Goal: Contribute content: Add original content to the website for others to see

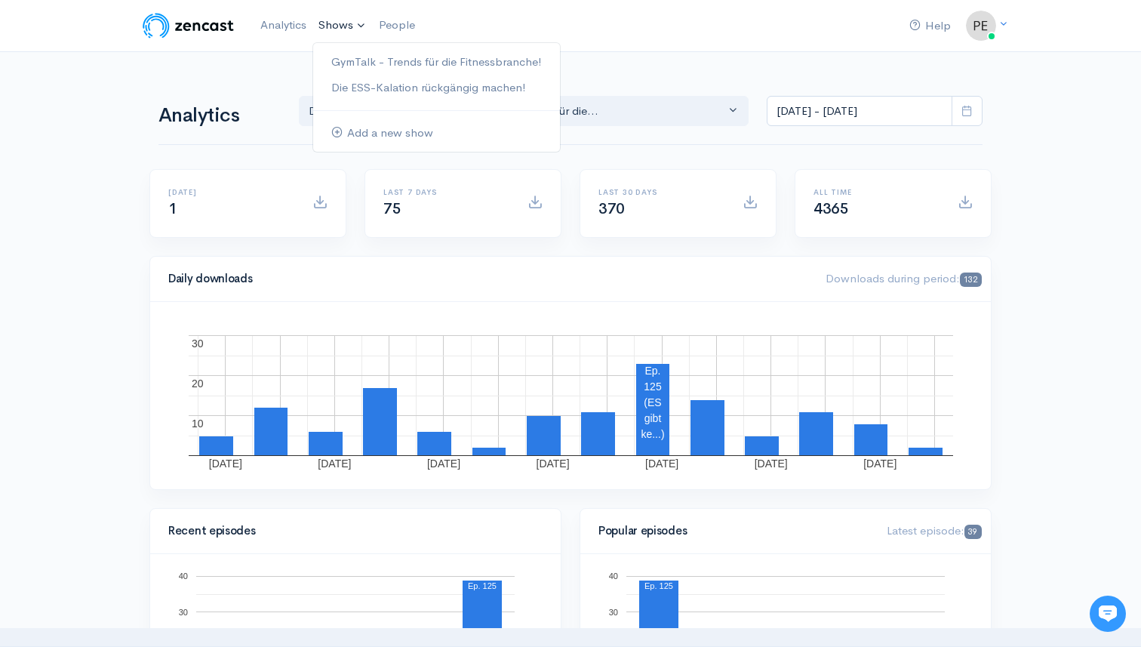
click at [355, 30] on link "Shows" at bounding box center [342, 25] width 60 height 33
click at [364, 58] on link "GymTalk - Trends für die Fitnessbranche!" at bounding box center [436, 62] width 247 height 26
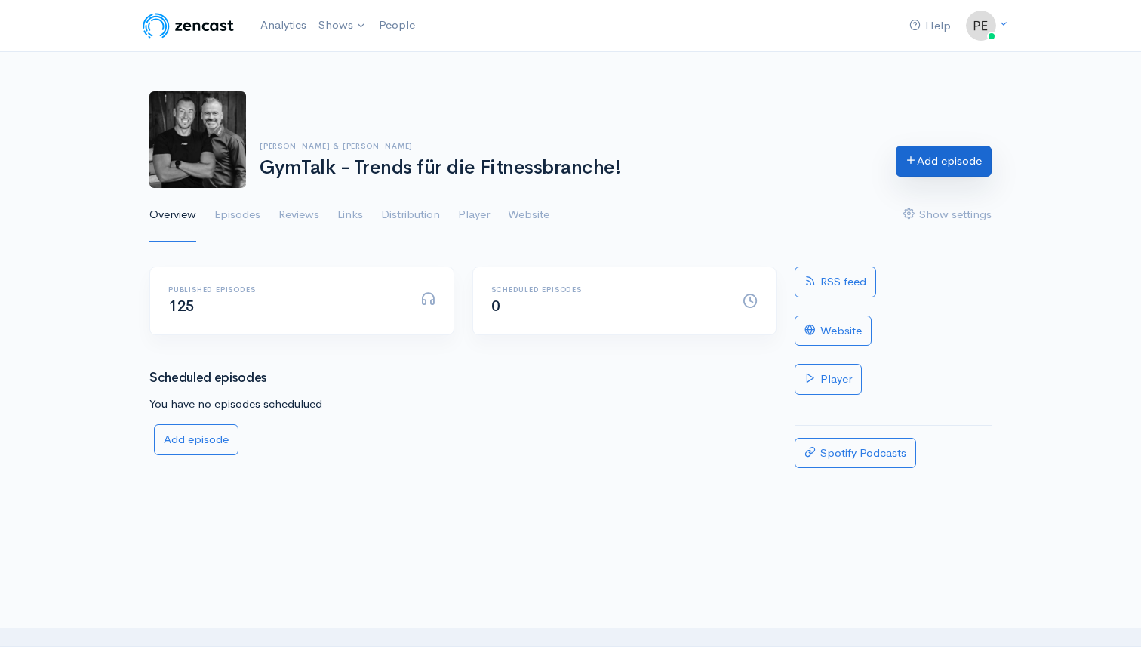
click at [949, 159] on link "Add episode" at bounding box center [944, 161] width 96 height 31
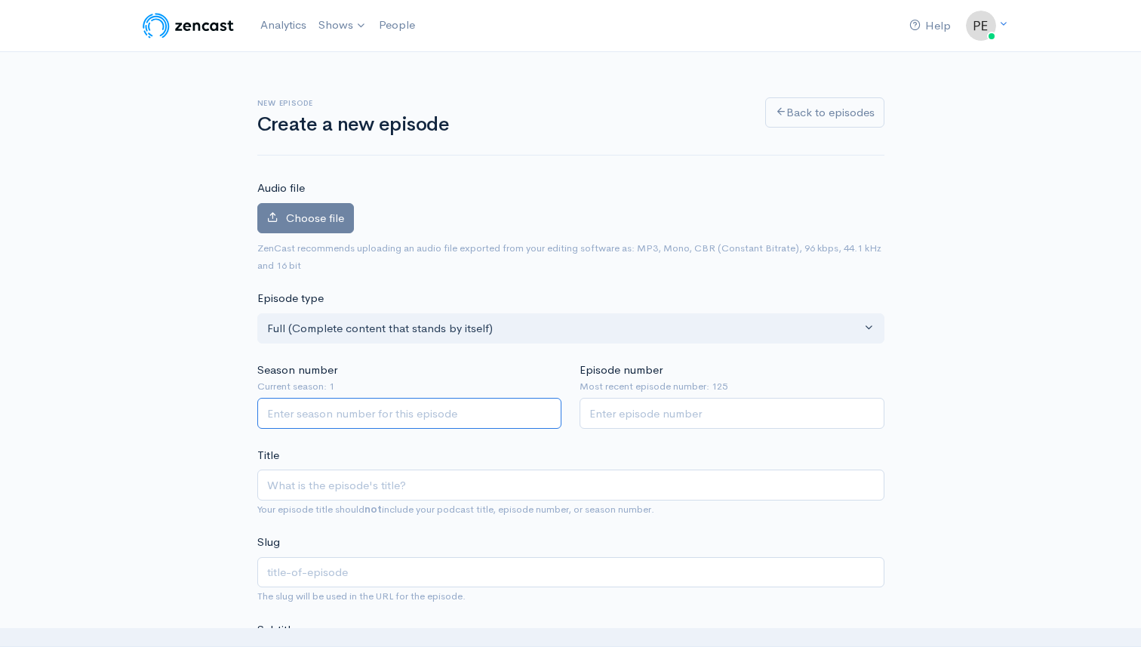
click at [316, 411] on input "Season number" at bounding box center [409, 413] width 305 height 31
type input "1"
click at [639, 420] on input "Episode number" at bounding box center [732, 413] width 305 height 31
type input "126"
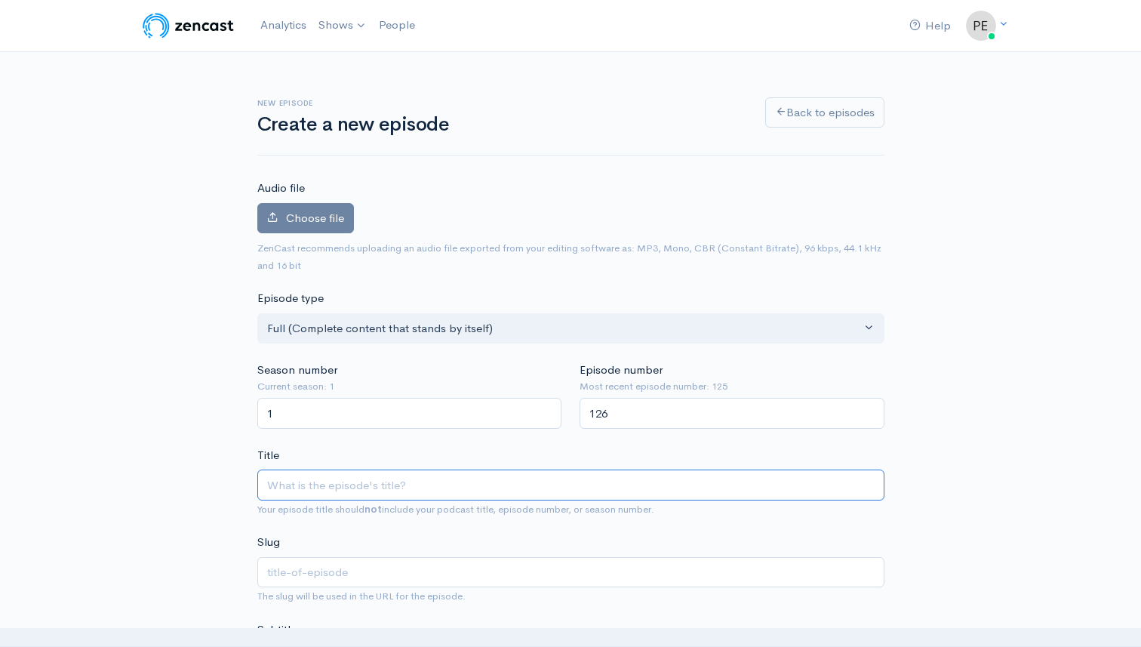
click at [374, 483] on input "Title" at bounding box center [570, 484] width 627 height 31
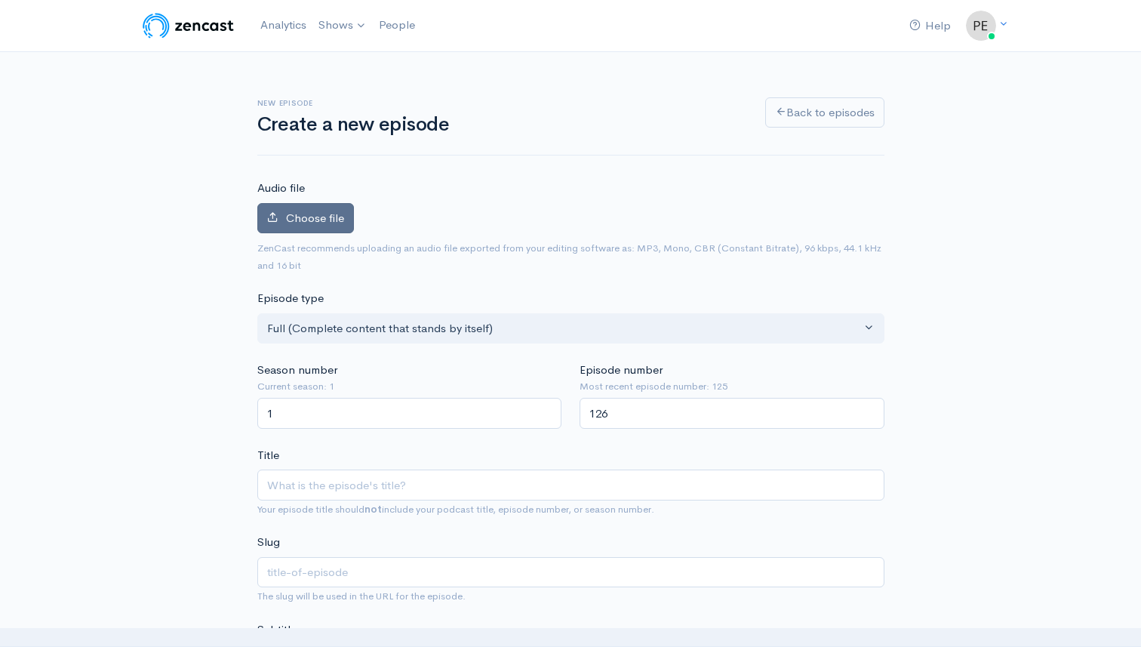
click at [316, 211] on span "Choose file" at bounding box center [315, 218] width 58 height 14
click at [0, 0] on input "Choose file" at bounding box center [0, 0] width 0 height 0
click at [337, 219] on span "Choose file" at bounding box center [315, 218] width 58 height 14
click at [0, 0] on input "Choose file" at bounding box center [0, 0] width 0 height 0
click at [290, 221] on span "Choose file" at bounding box center [315, 218] width 58 height 14
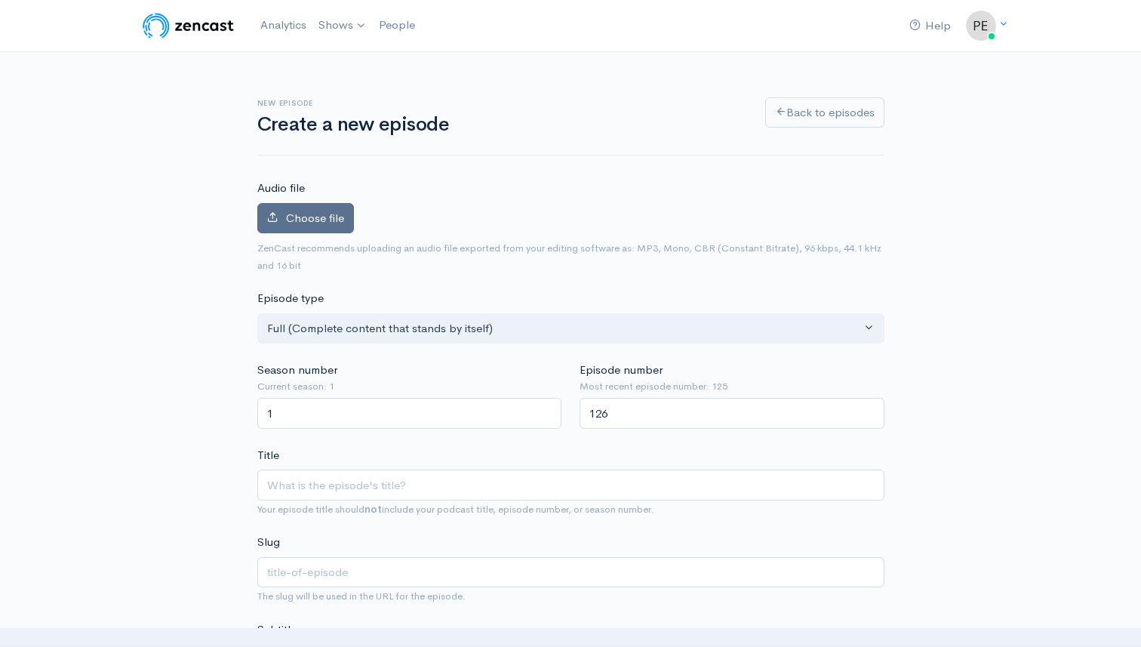
click at [0, 0] on input "Choose file" at bounding box center [0, 0] width 0 height 0
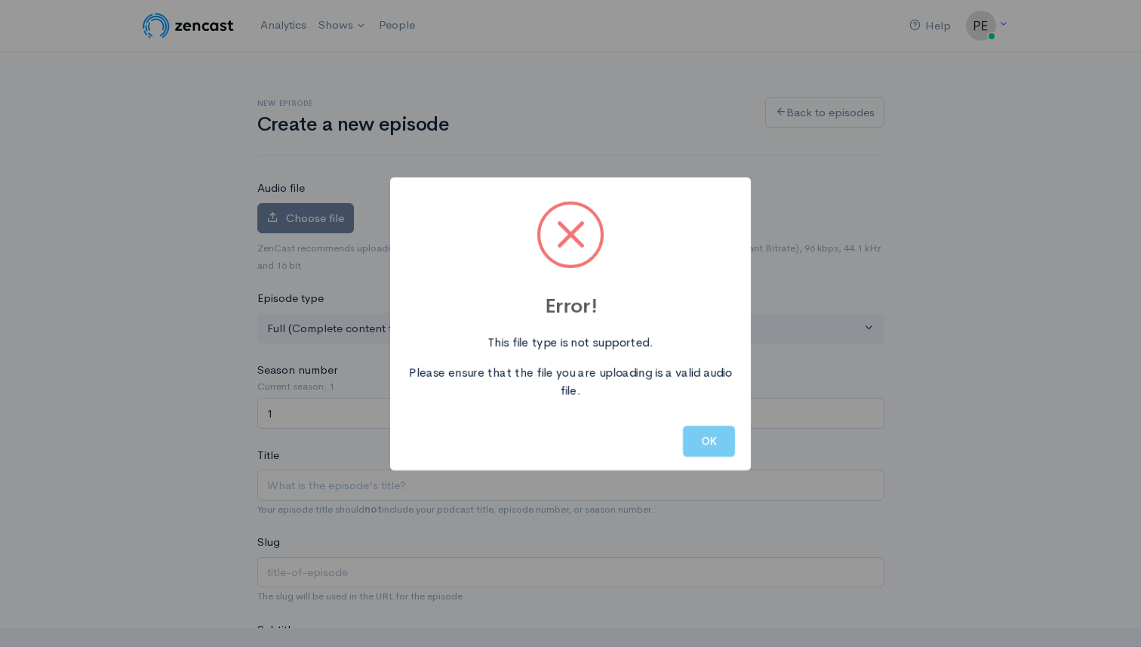
click at [701, 436] on button "OK" at bounding box center [709, 441] width 52 height 31
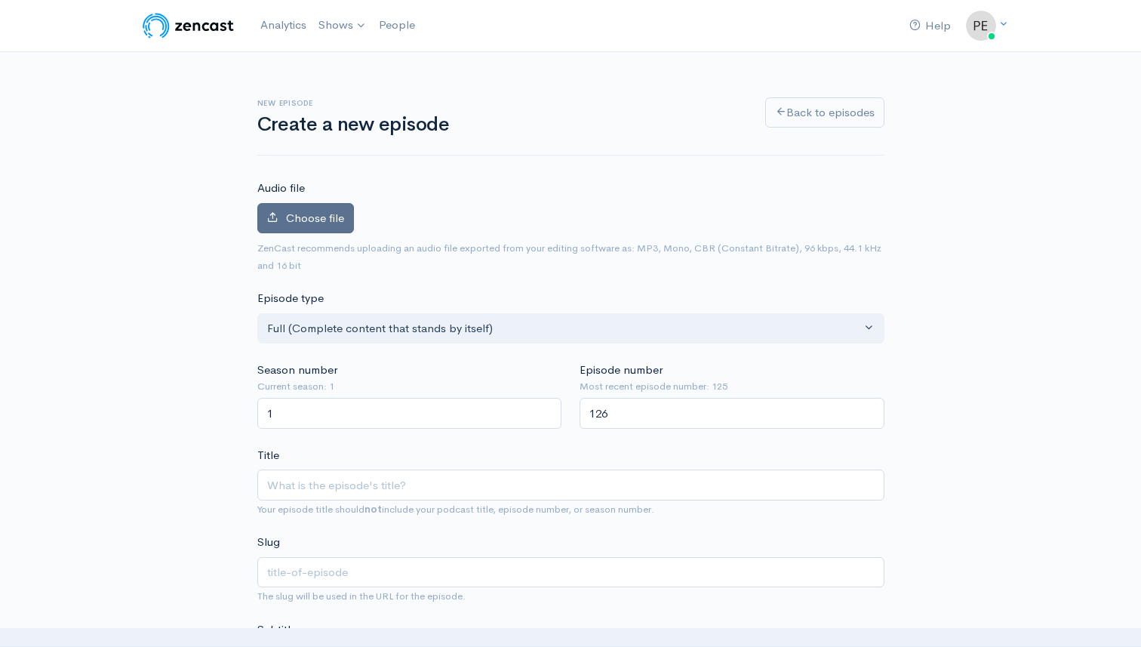
click at [331, 215] on span "Choose file" at bounding box center [315, 218] width 58 height 14
click at [0, 0] on input "Choose file" at bounding box center [0, 0] width 0 height 0
click at [324, 214] on span "Choose file" at bounding box center [315, 218] width 58 height 14
click at [0, 0] on input "Choose file" at bounding box center [0, 0] width 0 height 0
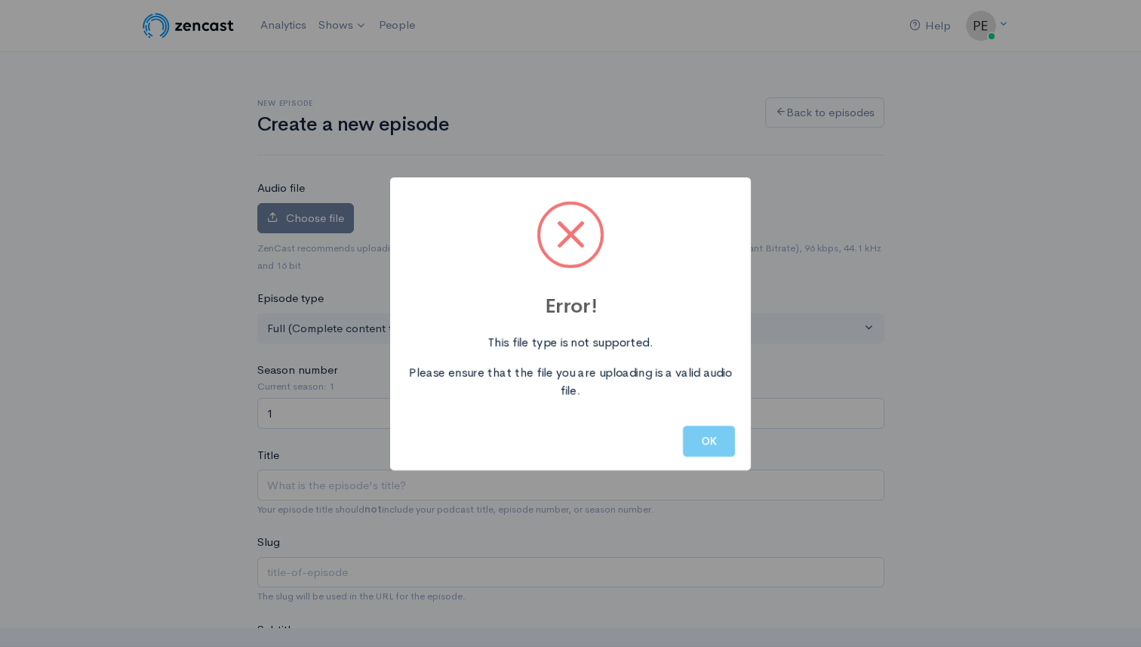
click at [727, 443] on button "OK" at bounding box center [709, 441] width 52 height 31
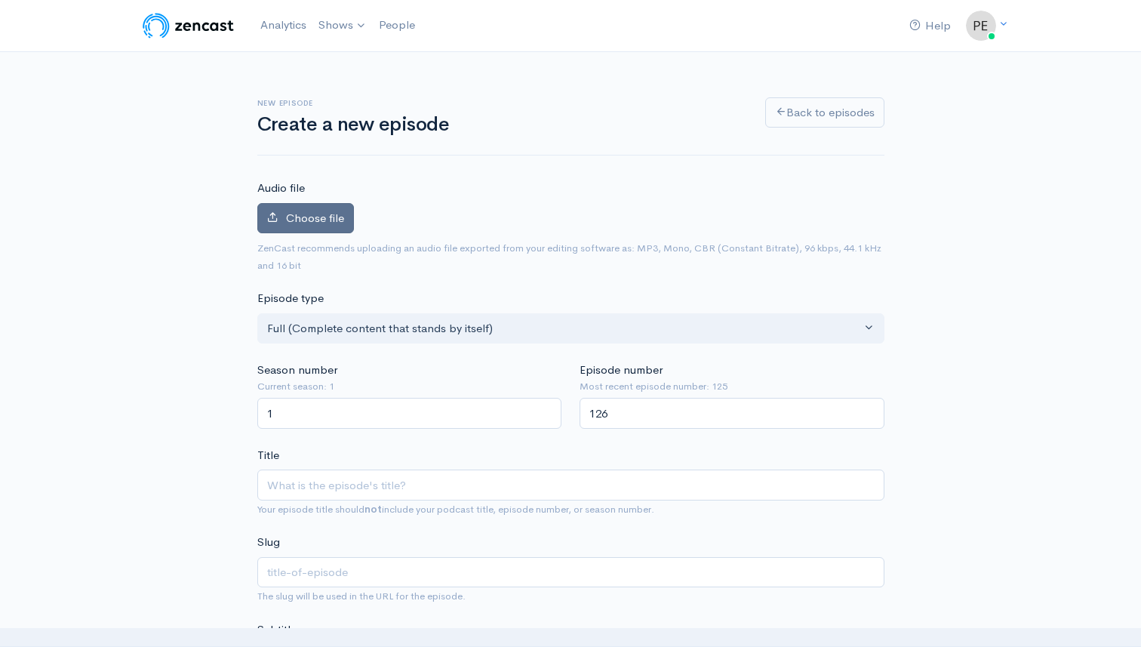
click at [308, 214] on span "Choose file" at bounding box center [315, 218] width 58 height 14
click at [0, 0] on input "Choose file" at bounding box center [0, 0] width 0 height 0
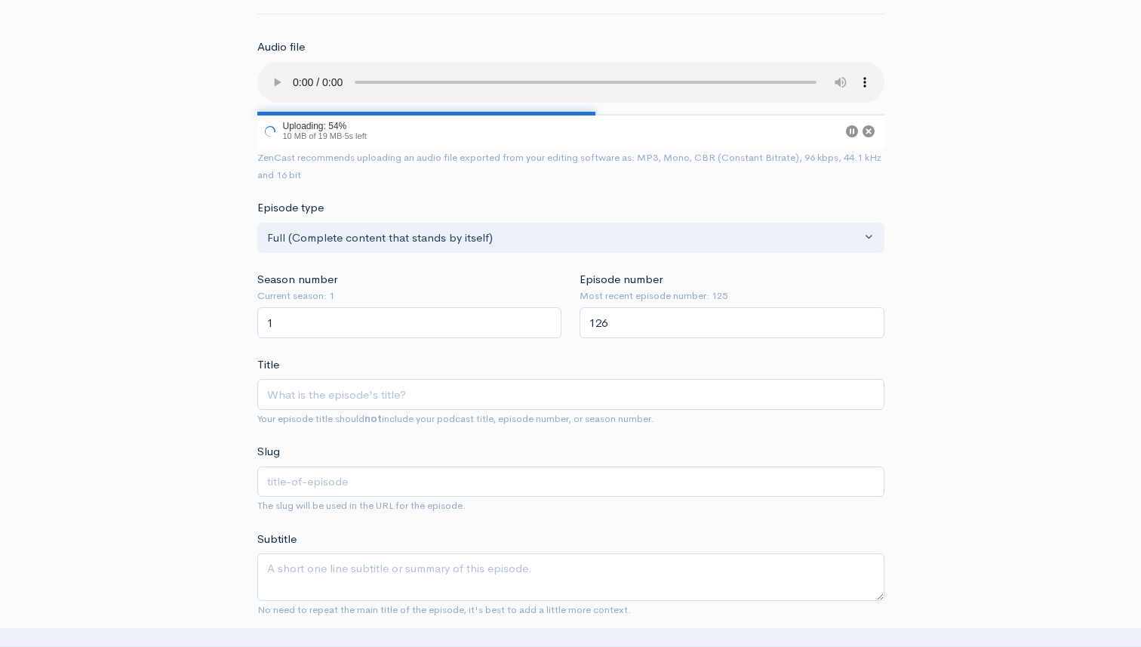
scroll to position [146, 0]
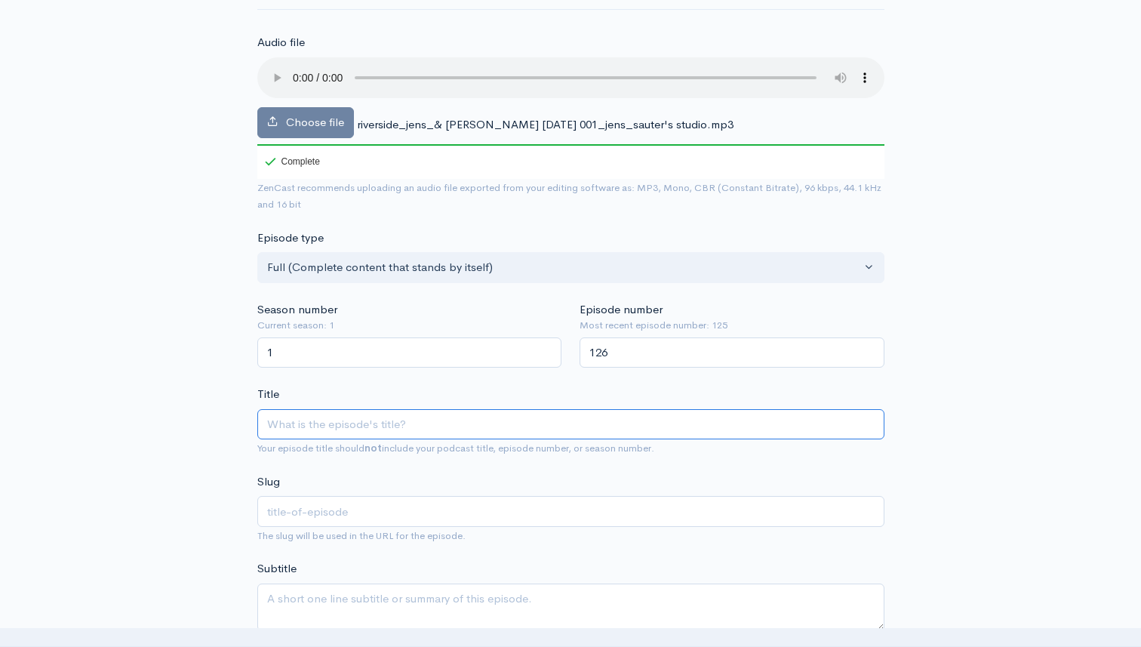
click at [349, 426] on input "Title" at bounding box center [570, 424] width 627 height 31
type input "C"
type input "c"
type input "CAR"
type input "car"
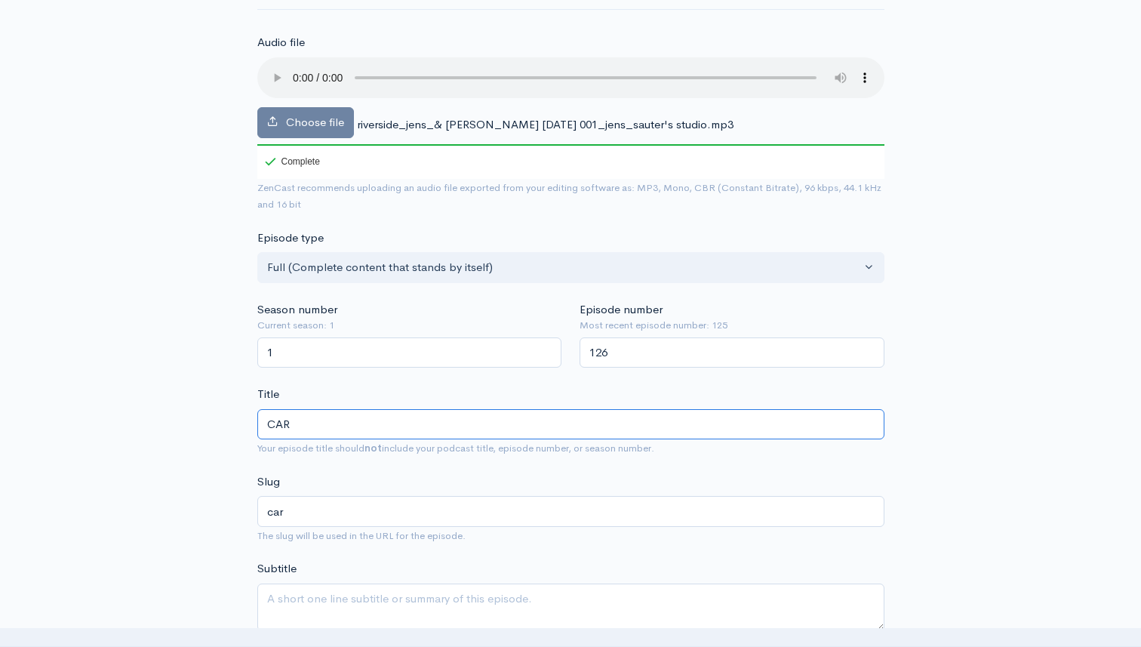
type input "CARS"
type input "cars"
type input "CARS T"
type input "cars-t"
type input "CARS"
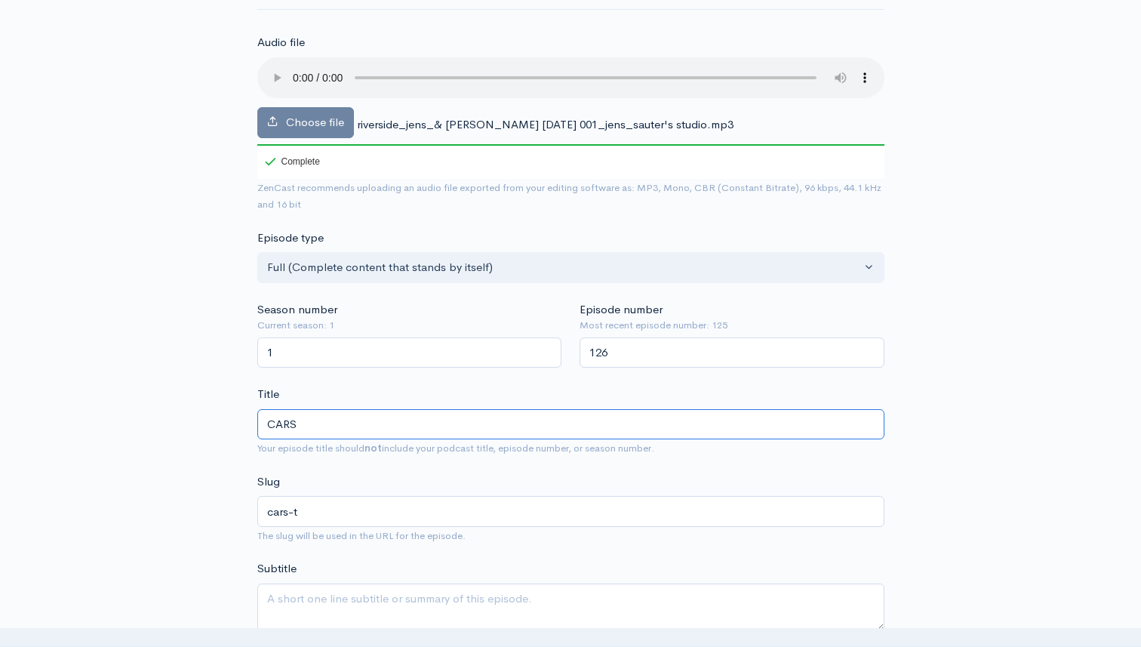
type input "cars"
type input "CARS & M"
type input "cars-m"
type input "CARS & Mu"
type input "cars-mu"
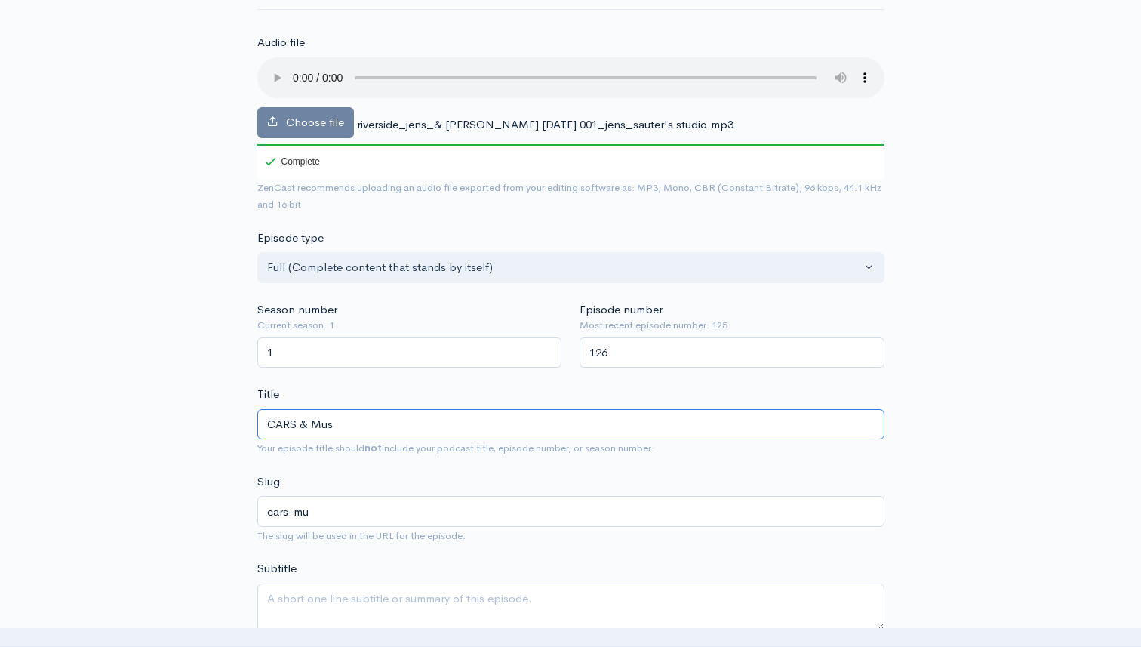
type input "CARS & Musc"
type input "cars-musc"
type input "CARS & Muscl"
type input "cars-muscl"
type input "CARS & Muscle"
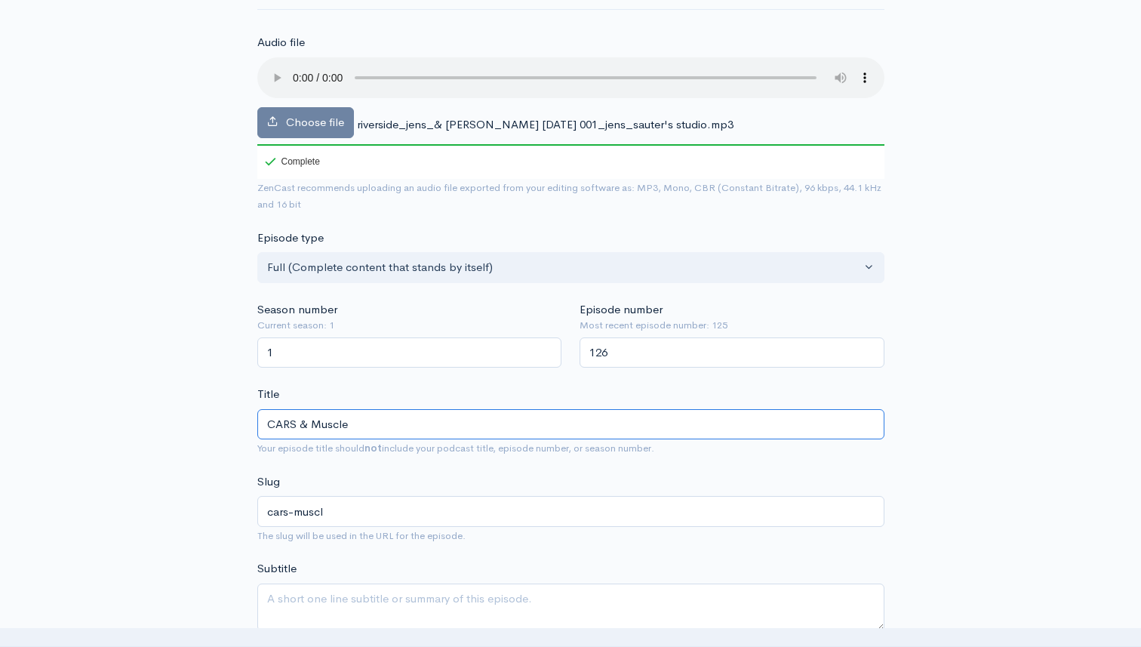
type input "cars-muscle"
type input "CARS & Muscles"
type input "cars-muscles"
type input "CARS & Muscles"
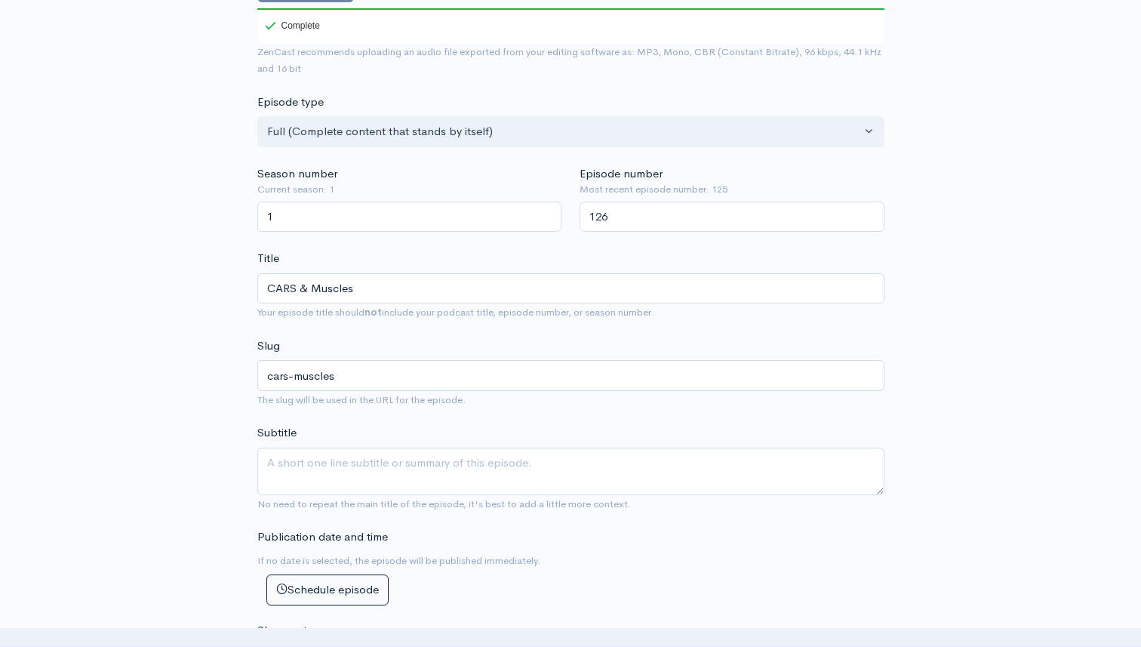
scroll to position [284, 0]
click at [331, 458] on textarea "Subtitle" at bounding box center [570, 469] width 627 height 48
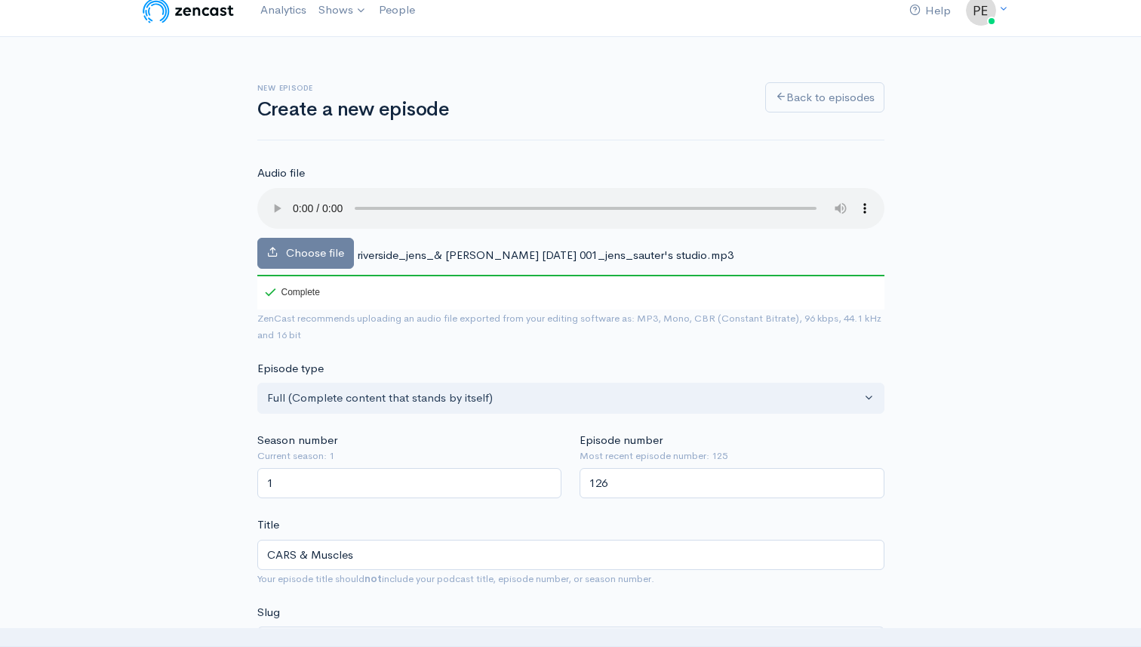
scroll to position [0, 0]
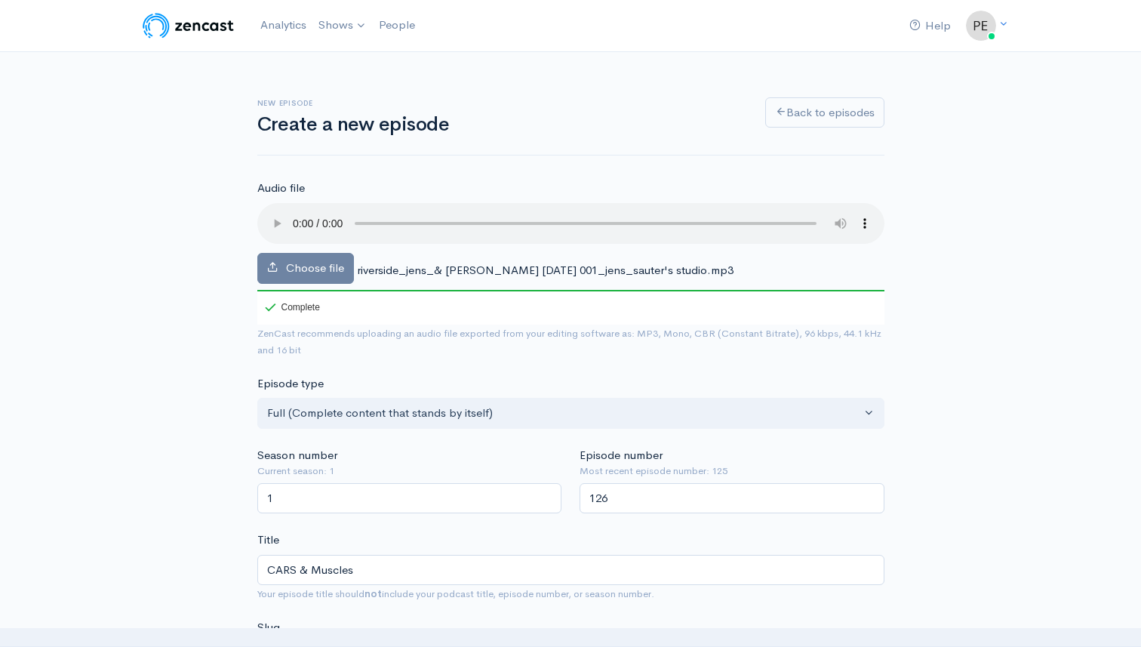
type textarea "Porsche, E-Klasse und"
click at [444, 561] on input "CARS & Muscles" at bounding box center [570, 570] width 627 height 31
click at [440, 565] on input "CARS & Muscles" at bounding box center [570, 570] width 627 height 31
type input "CARS & Muscles u"
type input "cars-muscles-u"
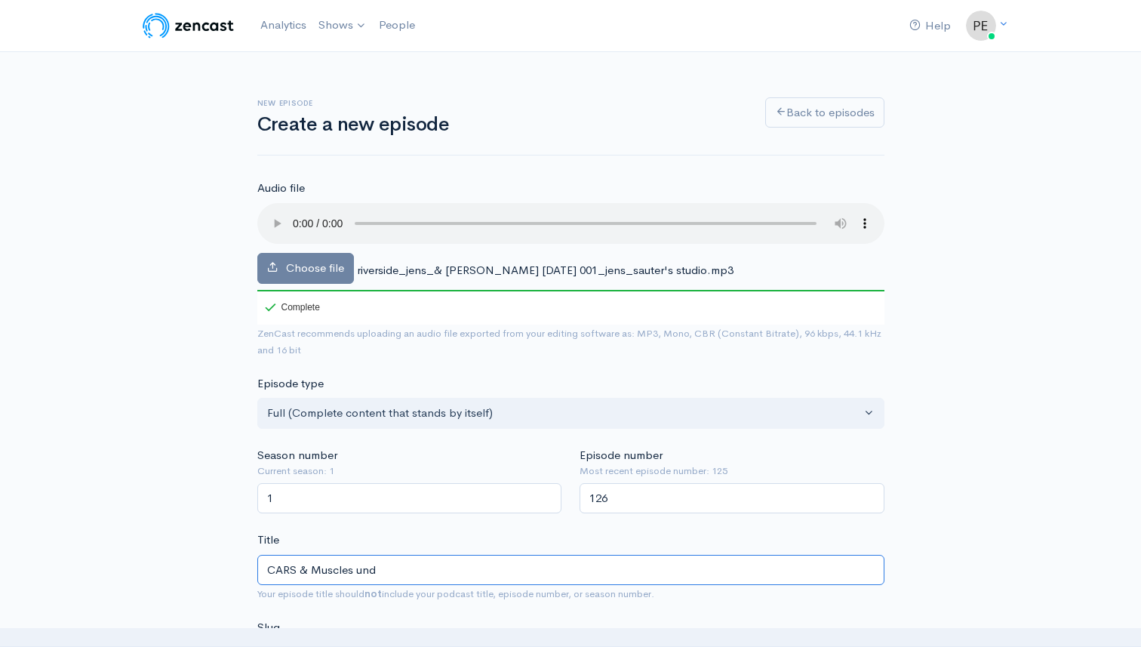
type input "CARS & Muscles und"
type input "cars-muscles-und"
type input "CARS & Muscles und d"
type input "cars-muscles-und-d"
type input "CARS & Muscles und das"
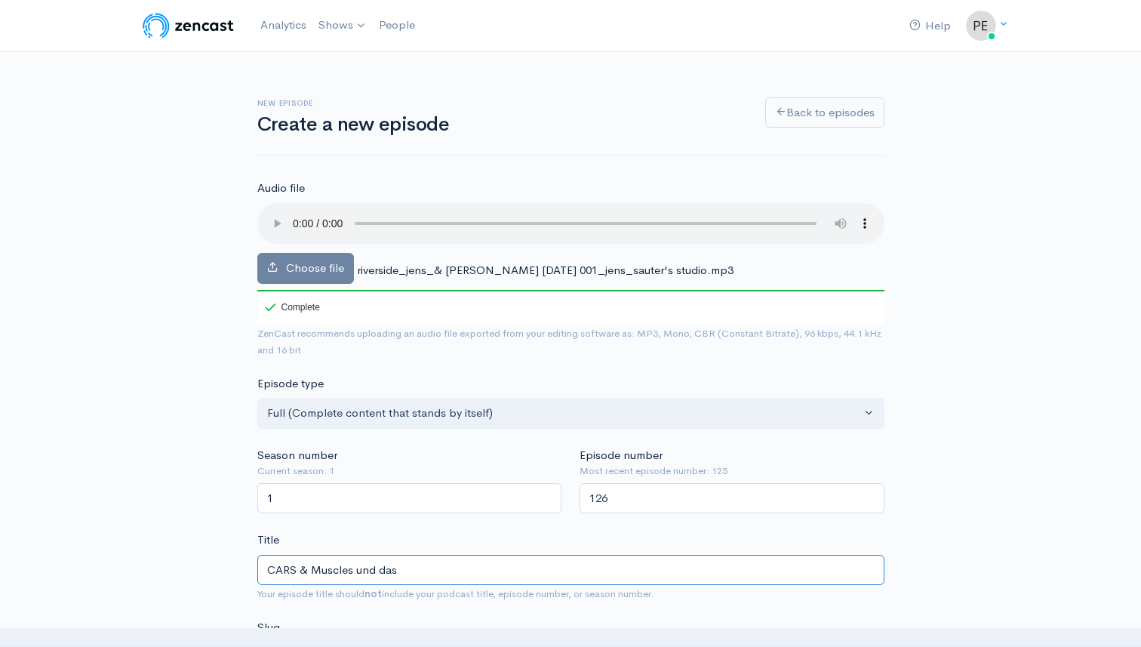
type input "cars-muscles-und-das"
type input "CARS & Muscles und das E"
type input "cars-muscles-und-das-e"
type input "CARS & Muscles und das End"
type input "cars-muscles-und-das-end"
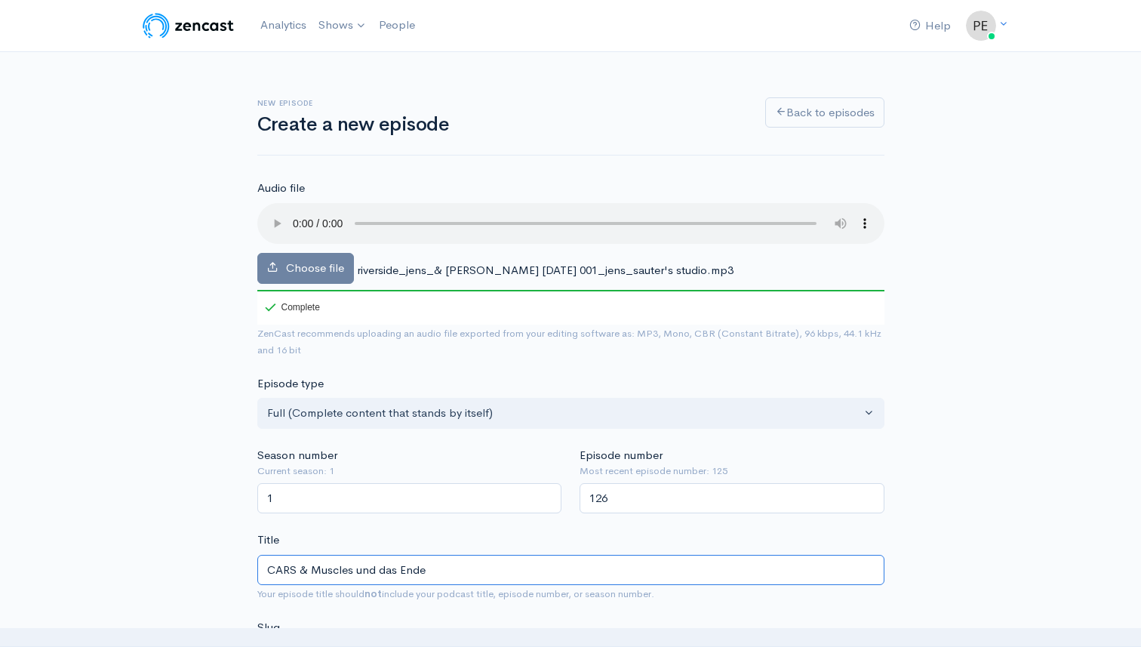
type input "CARS & Muscles und das Ende"
type input "cars-muscles-und-das-ende"
type input "CARS & Muscles und das Ende vo"
type input "cars-muscles-und-das-ende-vo"
type input "CARS & Muscles und das Ende von"
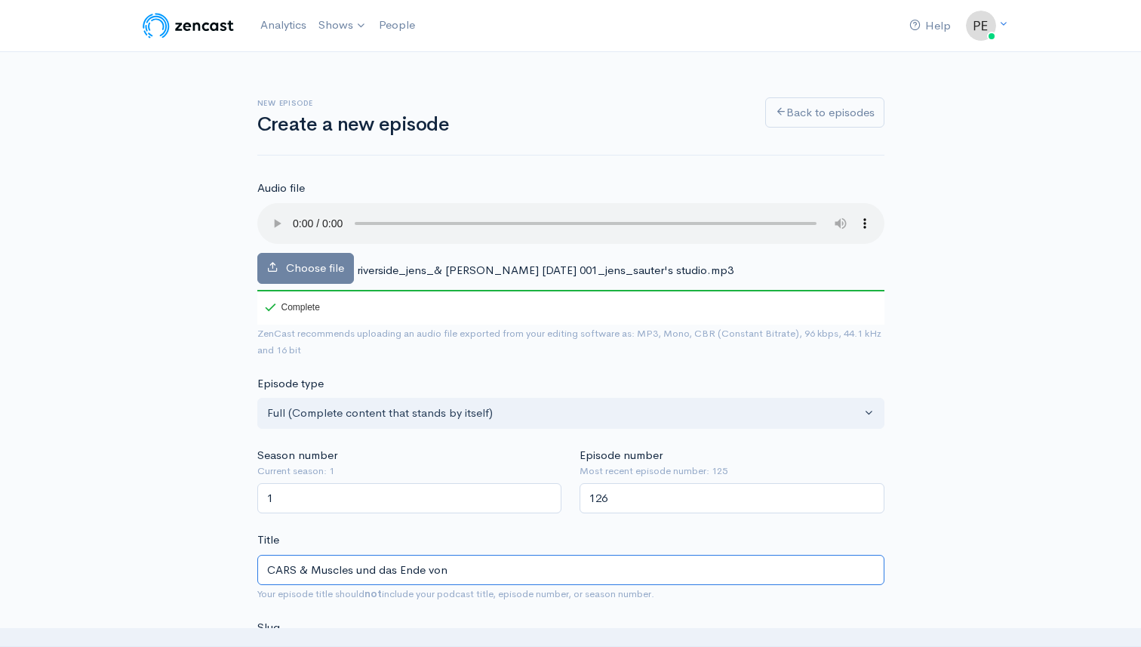
type input "cars-muscles-und-das-ende-von"
type input "CARS & Muscles und das Ende von C"
type input "cars-muscles-und-das-ende-von-c"
type input "CARS & Muscles und das Ende von Car"
type input "cars-muscles-und-das-ende-von-car"
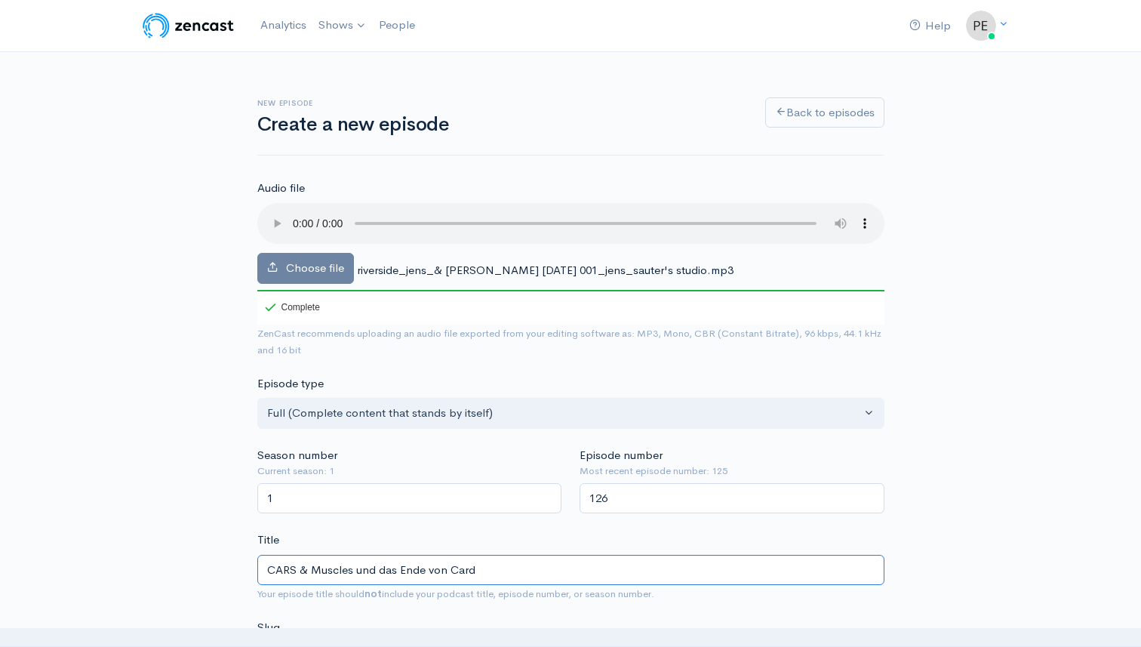
type input "CARS & Muscles und das Ende von Cardi"
type input "cars-muscles-und-das-ende-von-cardi"
type input "CARS & Muscles und das Ende von Cardio"
type input "cars-muscles-und-das-ende-von-cardio"
type input "CARS & Muscles und das Ende von Cardiot"
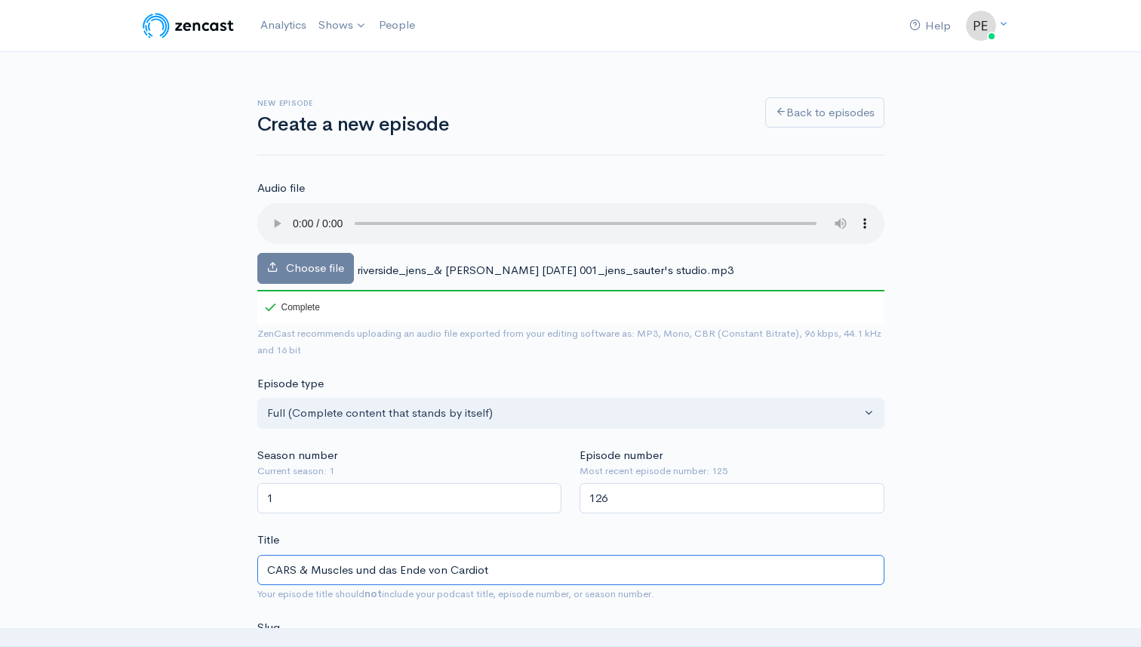
type input "cars-muscles-und-das-ende-von-cardiot"
type input "CARS & Muscles und das Ende von Cardioträ"
type input "cars-muscles-und-das-ende-von-cardiotra"
type input "CARS & Muscles und das Ende von Cardiotr"
type input "cars-muscles-und-das-ende-von-cardiotr"
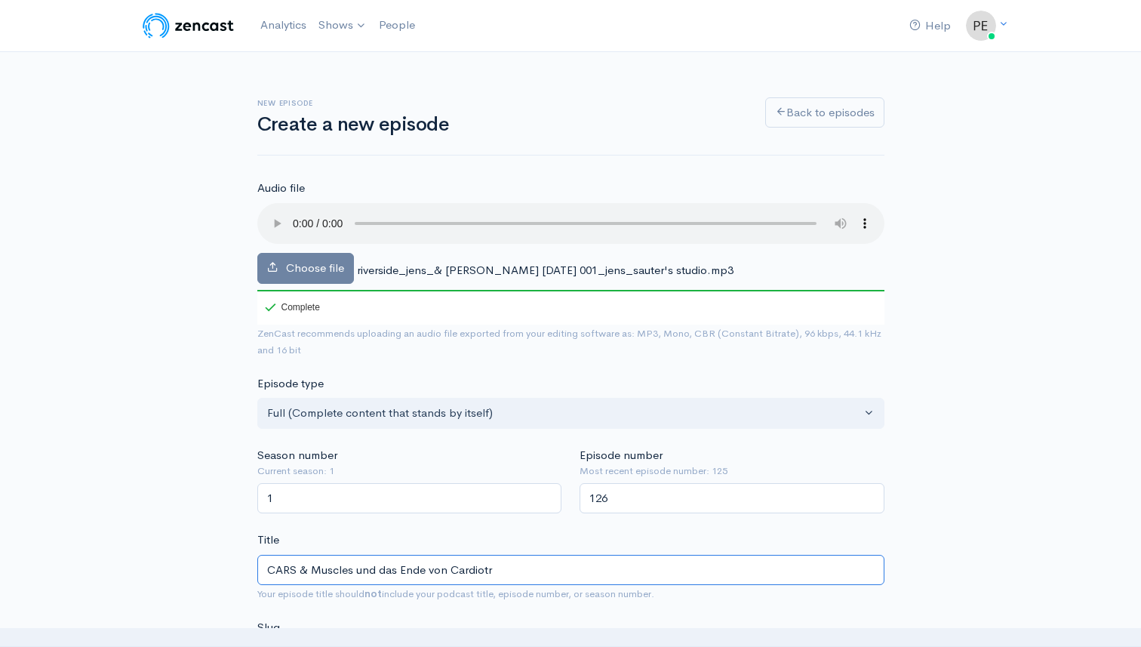
type input "CARS & Muscles und das Ende von Cardiotra"
type input "cars-muscles-und-das-ende-von-cardiotra"
type input "CARS & Muscles und das Ende von Cardiotrai"
type input "cars-muscles-und-das-ende-von-cardiotrai"
type input "CARS & Muscles und das Ende von Cardiotrain"
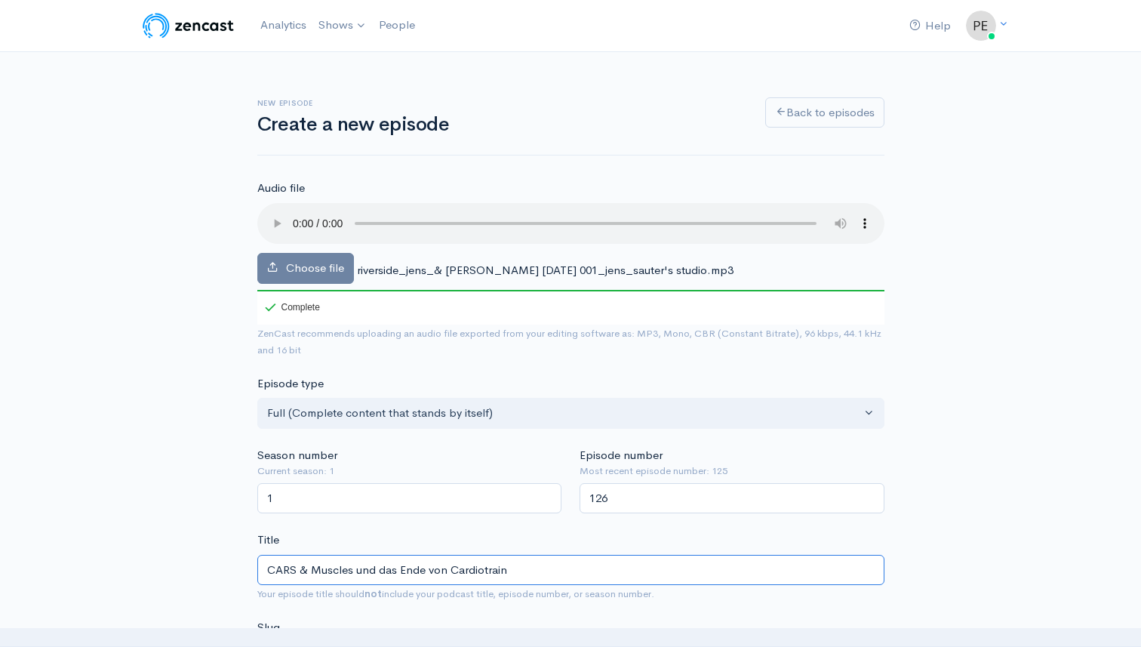
type input "cars-muscles-und-das-ende-von-cardiotrain"
type input "CARS & Muscles und das Ende von Cardiotrainin"
type input "cars-muscles-und-das-ende-von-cardiotrainin"
type input "CARS & Muscles und das Ende von Cardiotraining"
type input "cars-muscles-und-das-ende-von-cardiotraining"
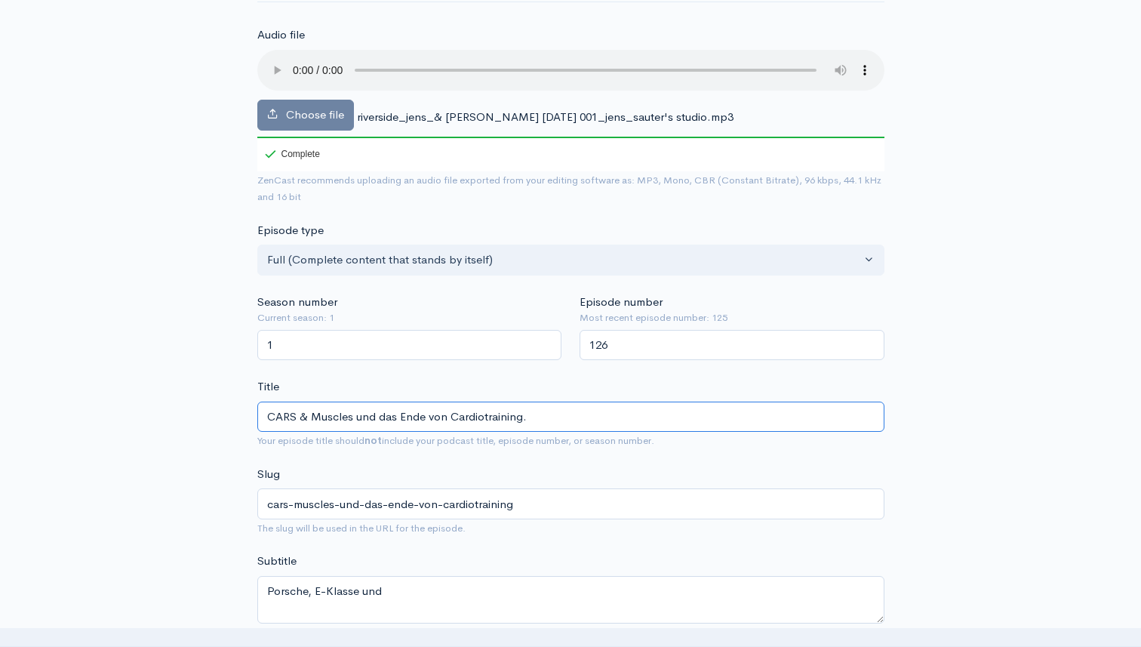
scroll to position [152, 0]
type input "CARS & Muscles und das Ende von Cardiotraining."
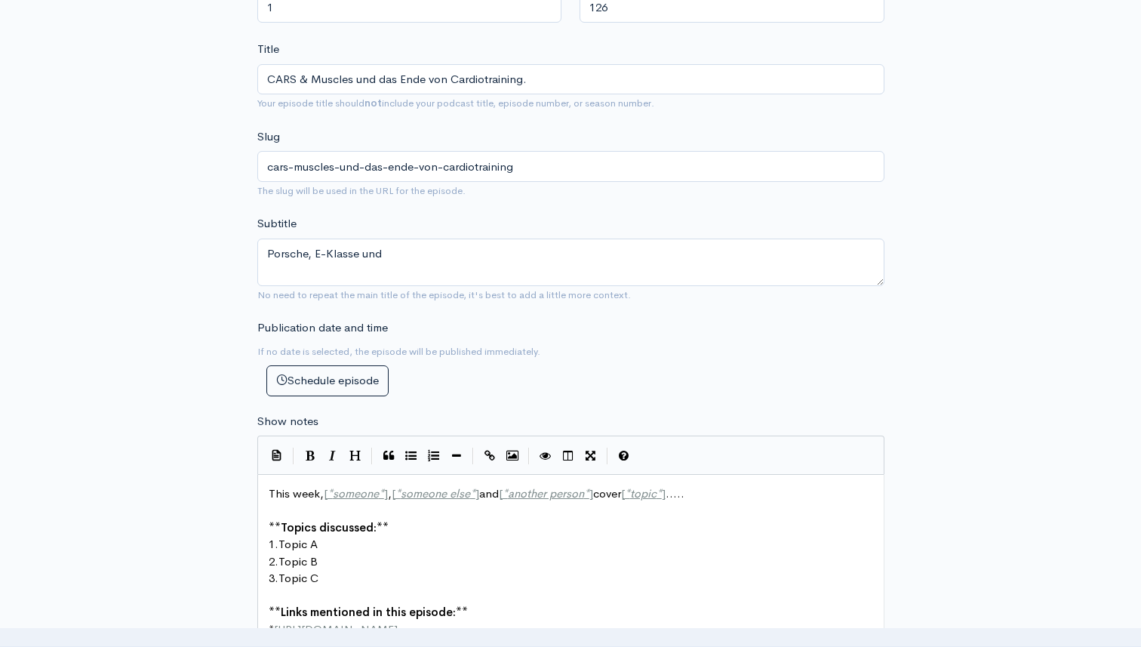
scroll to position [491, 0]
click at [402, 251] on textarea "Porsche, E-Klasse und" at bounding box center [570, 262] width 627 height 48
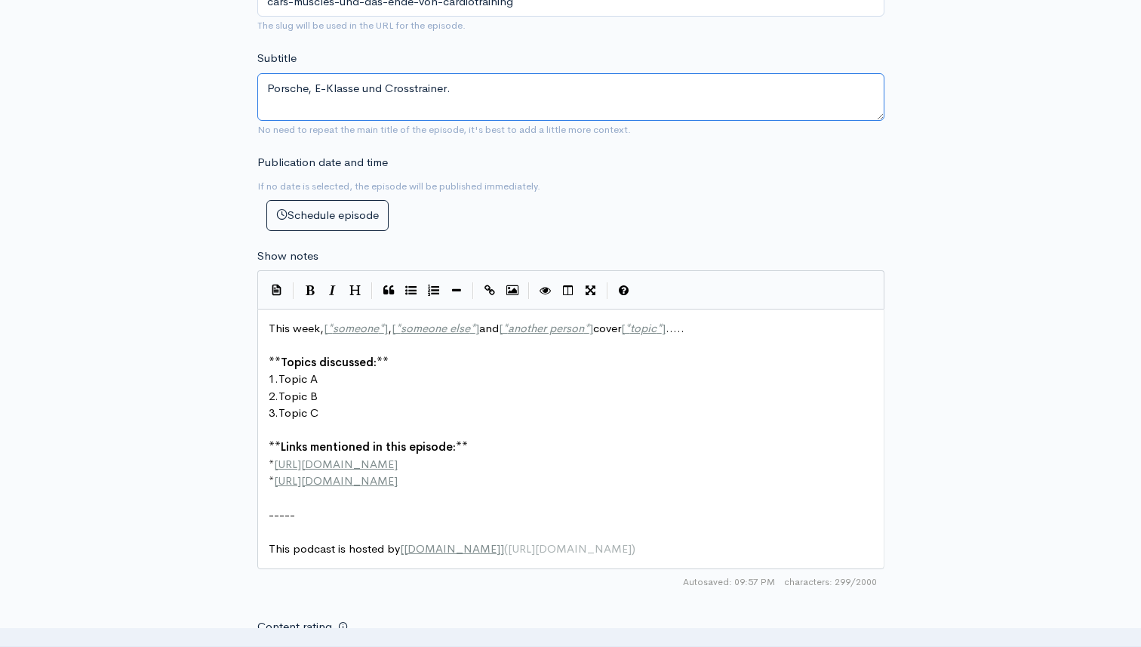
scroll to position [743, 0]
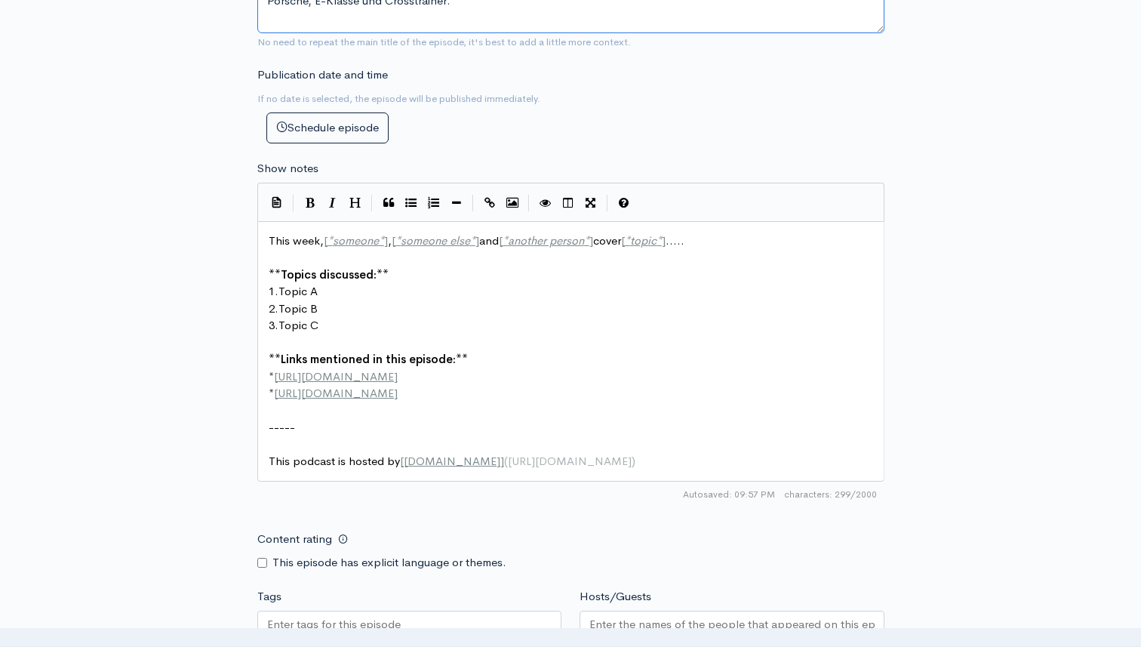
type textarea "Porsche, E-Klasse und Crosstrainer."
type textarea "**Topics discussed:**"
type textarea "This week, [*someone*], [*someone else*] and [*another person*] cover [*topic*]…"
drag, startPoint x: 697, startPoint y: 246, endPoint x: 238, endPoint y: 223, distance: 460.2
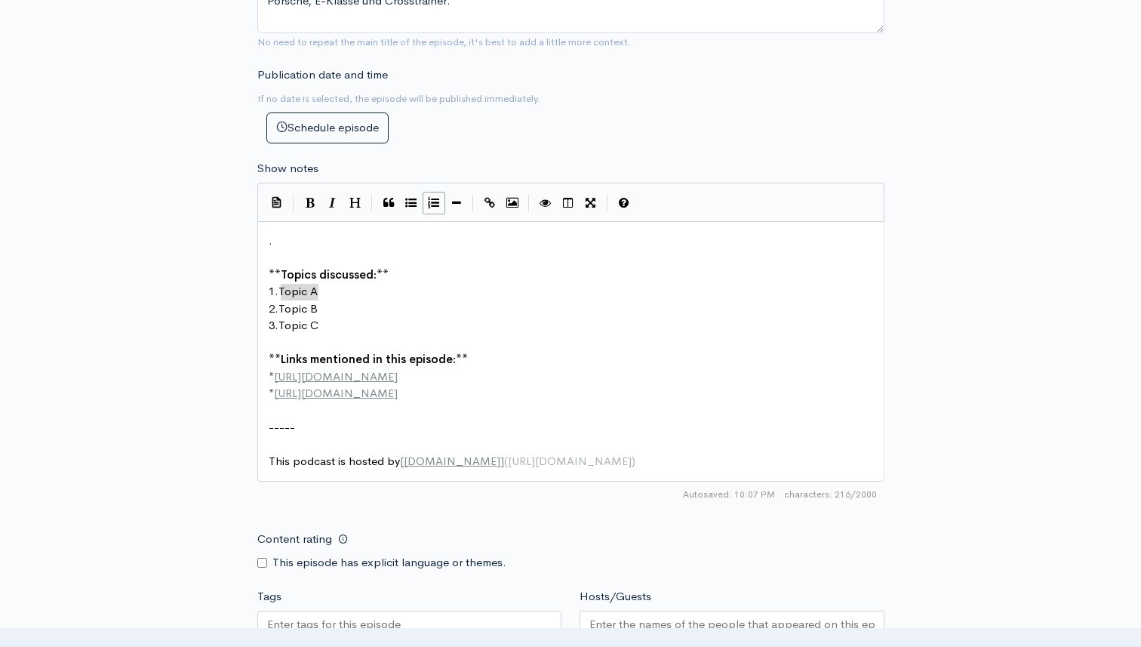
drag, startPoint x: 329, startPoint y: 293, endPoint x: 282, endPoint y: 290, distance: 46.9
type textarea "E-klas"
type textarea "Kl"
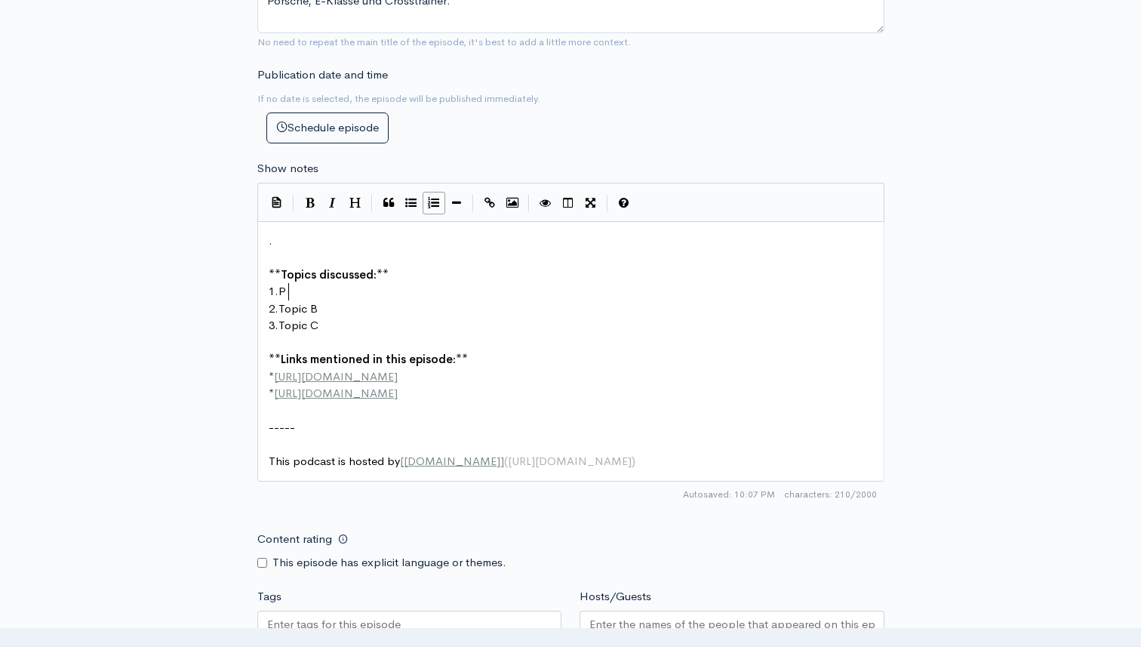
type textarea "Por"
type textarea "rwsc"
type textarea "sch"
type textarea "sche ode rnich"
type textarea "r nich"
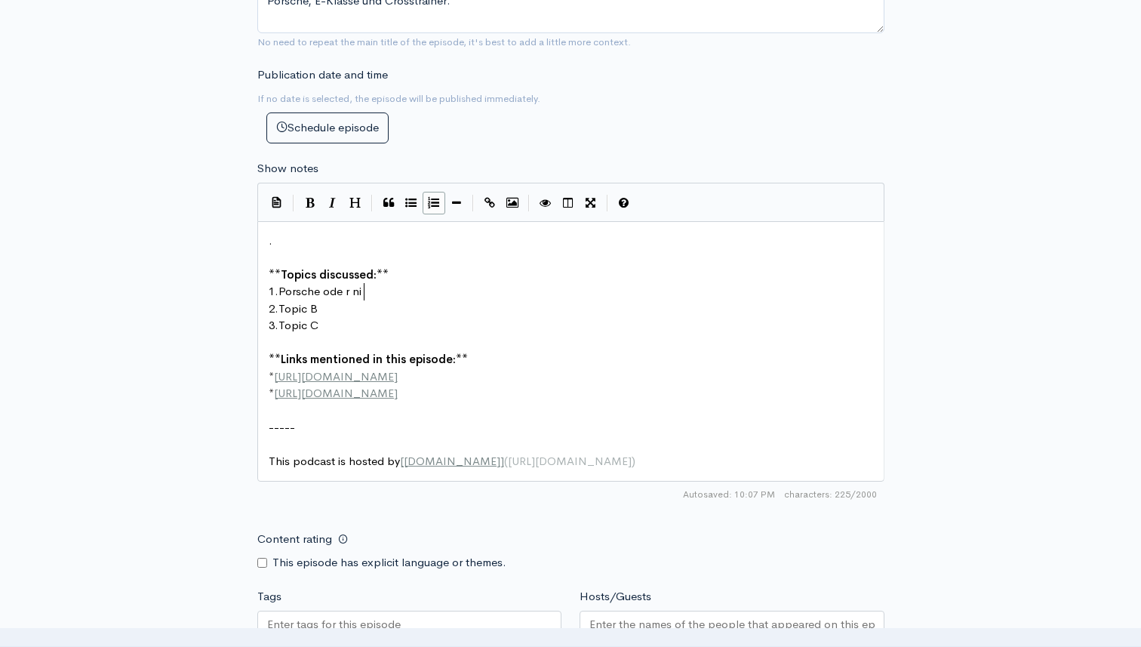
scroll to position [5, 27]
type textarea "r"
type textarea "r nichts."
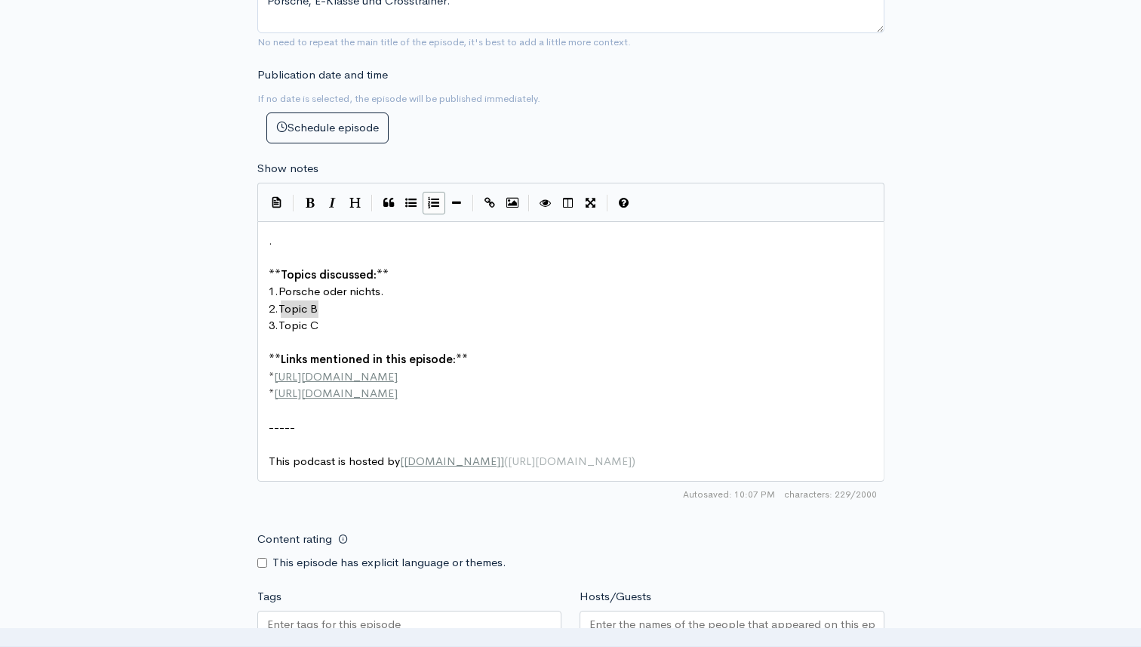
drag, startPoint x: 322, startPoint y: 309, endPoint x: 280, endPoint y: 304, distance: 42.5
type textarea "[PERSON_NAME]"
type textarea "alzburg nach [GEOGRAPHIC_DATA]"
type textarea "[GEOGRAPHIC_DATA]. o"
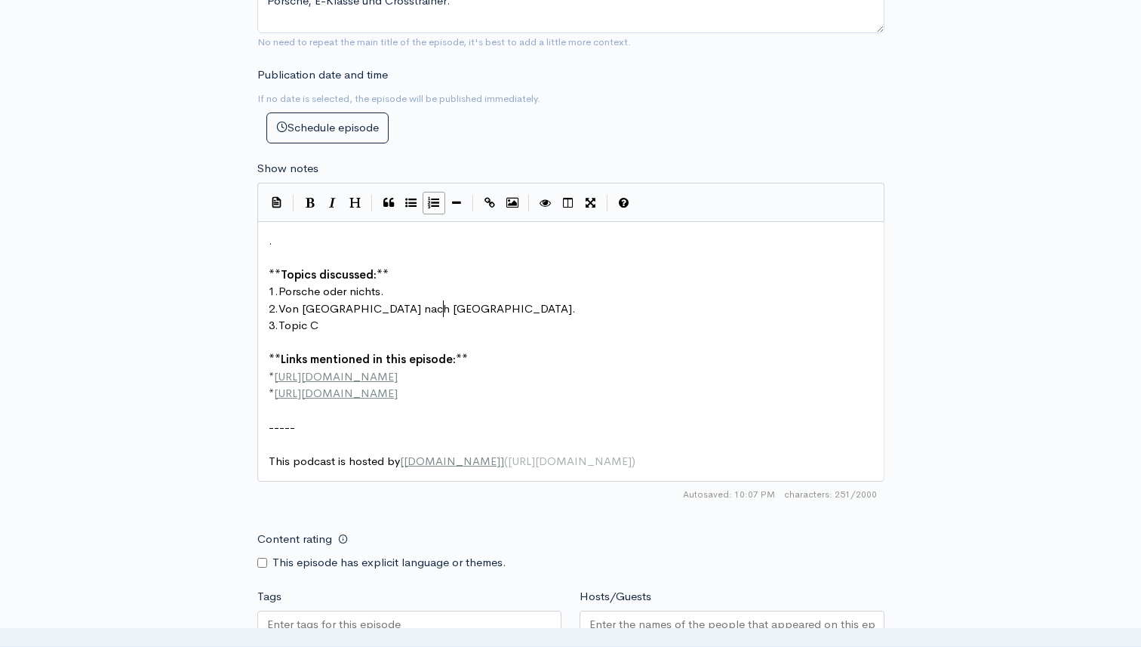
type textarea "w"
drag, startPoint x: 329, startPoint y: 326, endPoint x: 285, endPoint y: 327, distance: 43.8
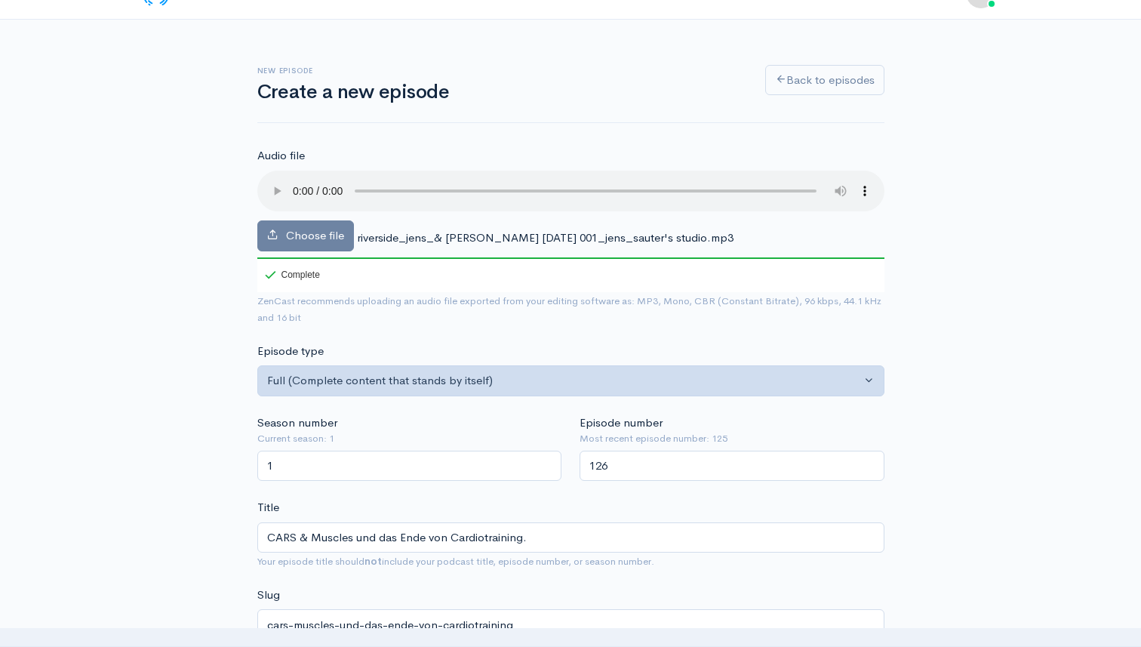
scroll to position [20, 0]
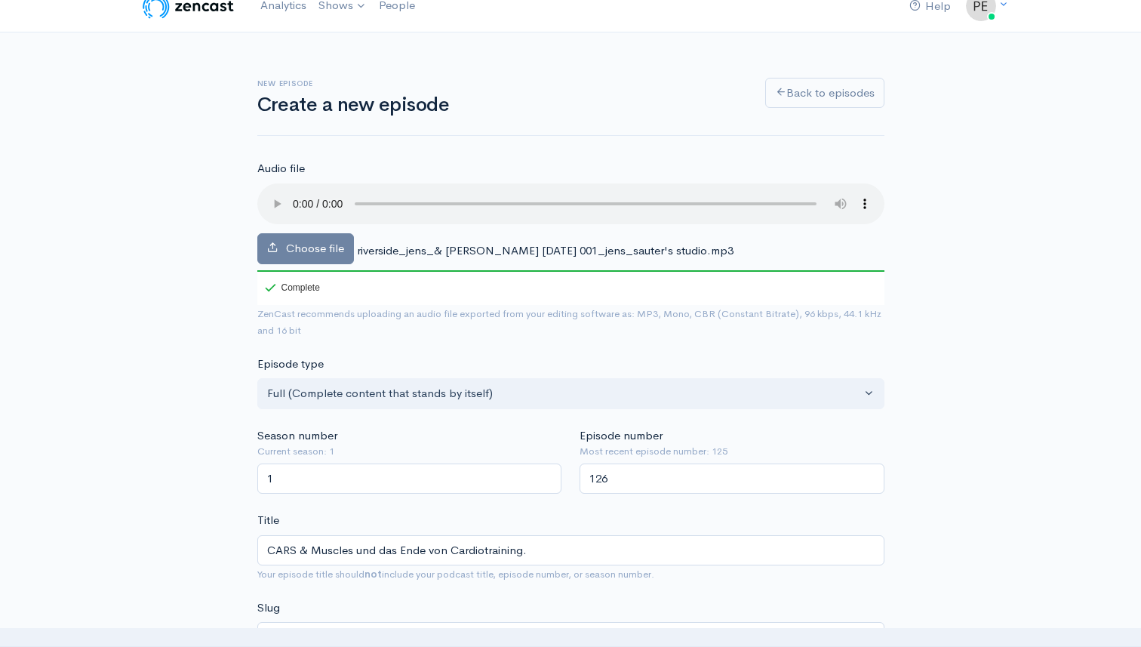
type textarea "opic C"
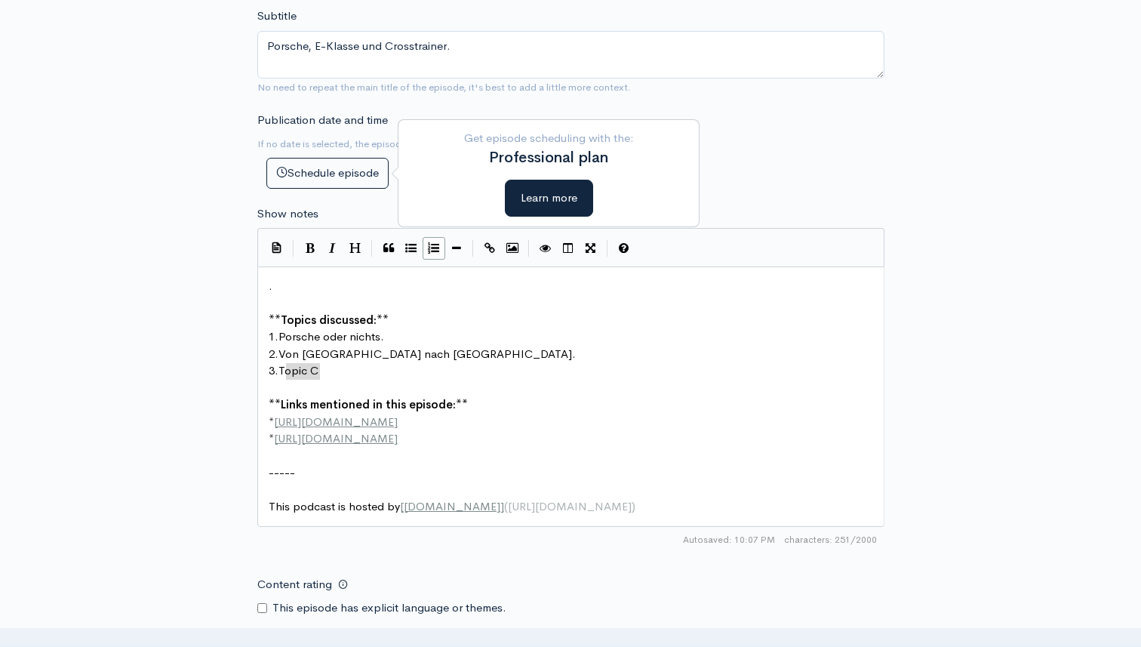
scroll to position [720, 0]
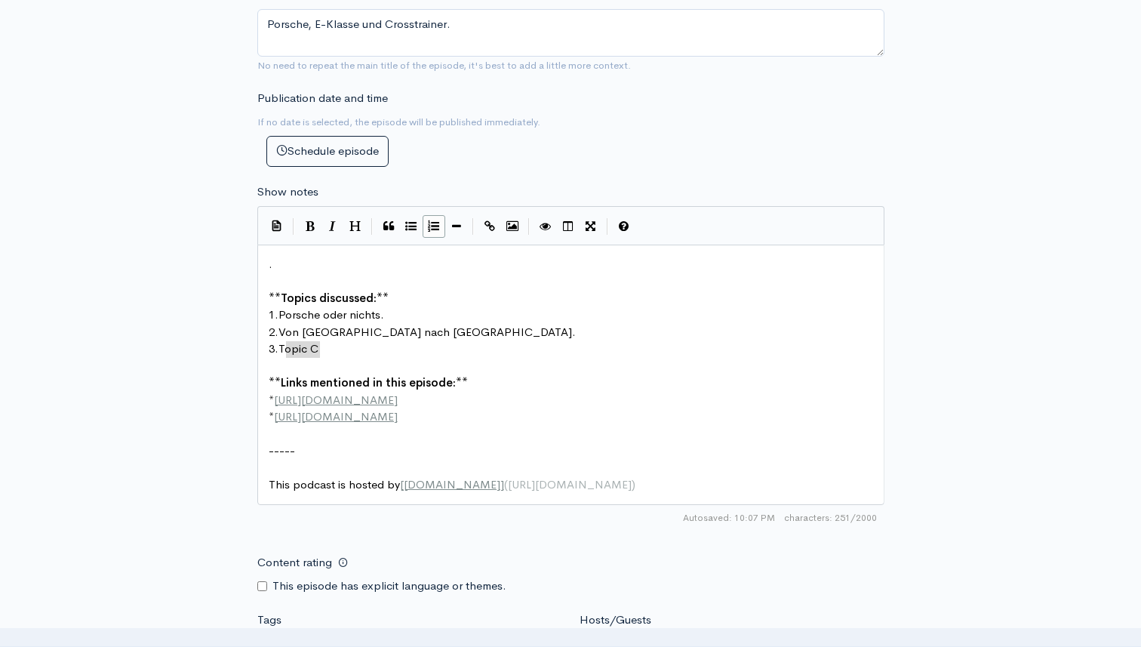
drag, startPoint x: 320, startPoint y: 348, endPoint x: 284, endPoint y: 348, distance: 36.2
type textarea "Phy"
type textarea "Pyhsio"
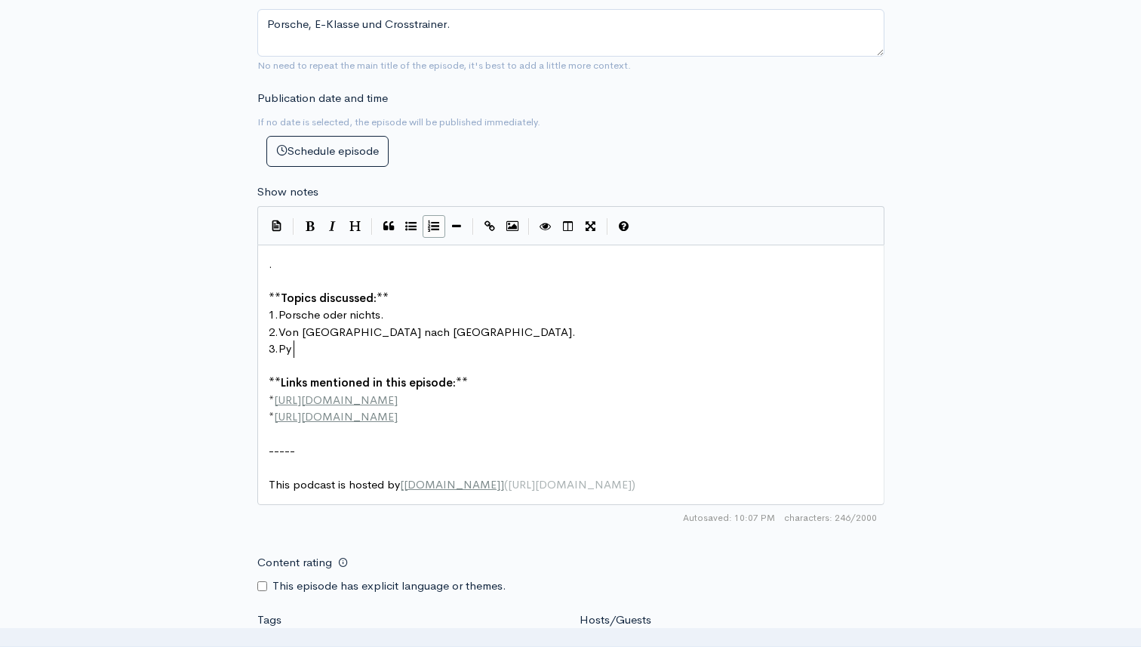
type textarea "h"
type textarea "hysios ..."
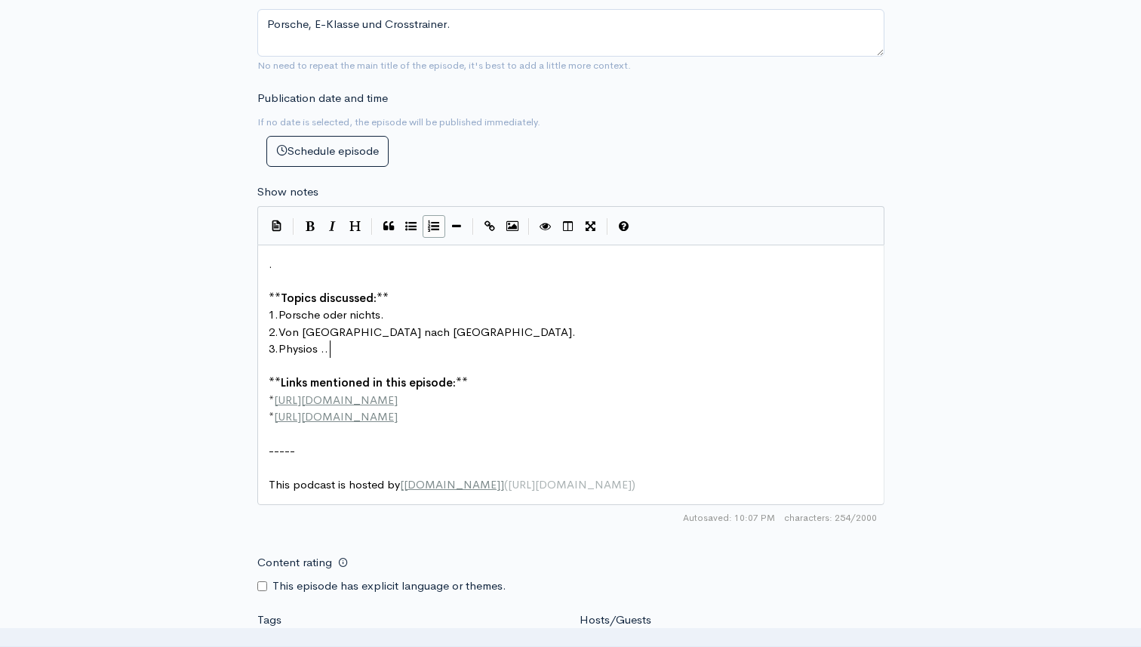
scroll to position [5, 44]
type textarea "-"
type textarea "therapeuten die unt"
type textarea "nne"
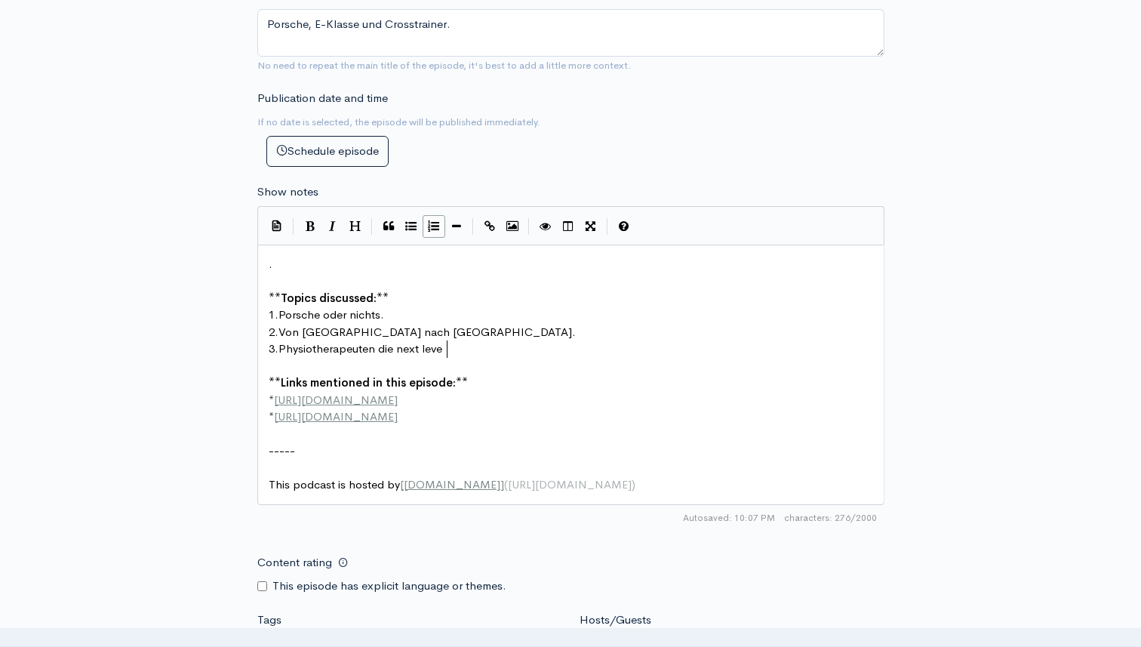
type textarea "ext leve U"
type textarea "l Unternehmer."
drag, startPoint x: 383, startPoint y: 402, endPoint x: 313, endPoint y: 405, distance: 69.5
type textarea "peer"
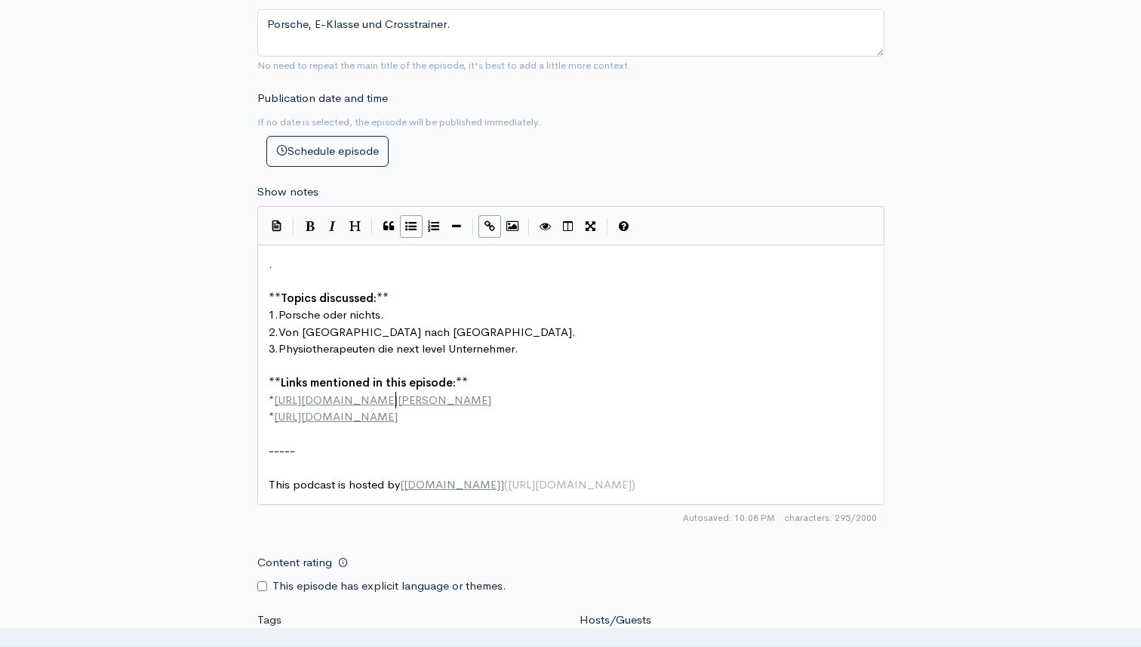
scroll to position [5, 69]
type textarea "[DOMAIN_NAME][PERSON_NAME]"
type textarea "[URL][DOMAIN_NAME]"
drag, startPoint x: 443, startPoint y: 417, endPoint x: 288, endPoint y: 417, distance: 155.5
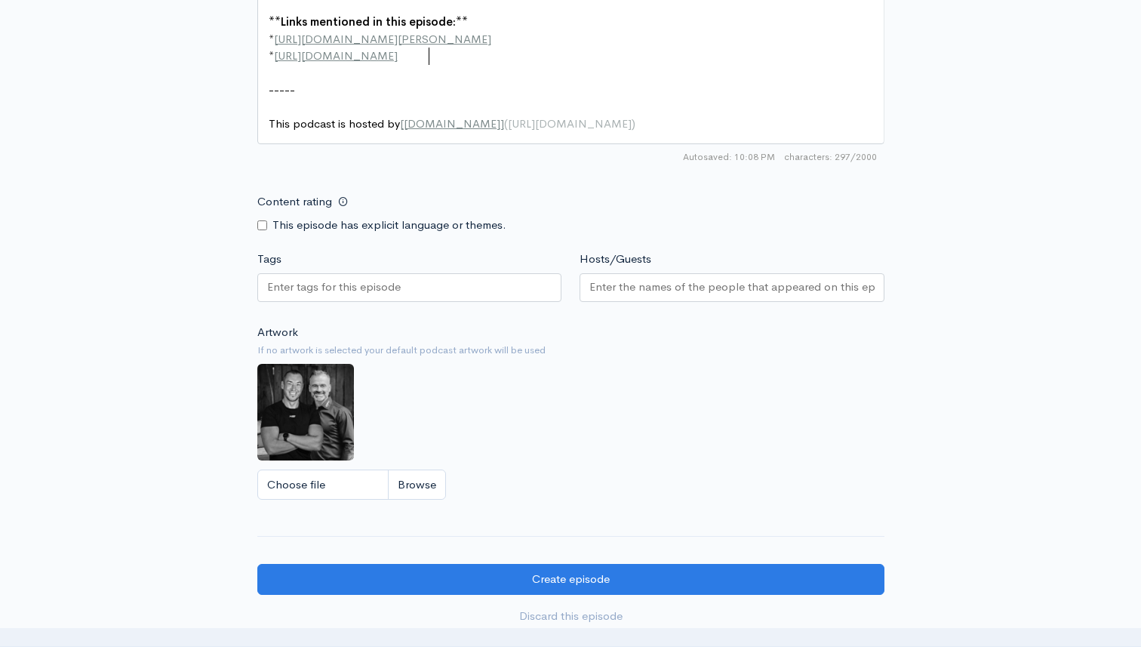
scroll to position [1206, 0]
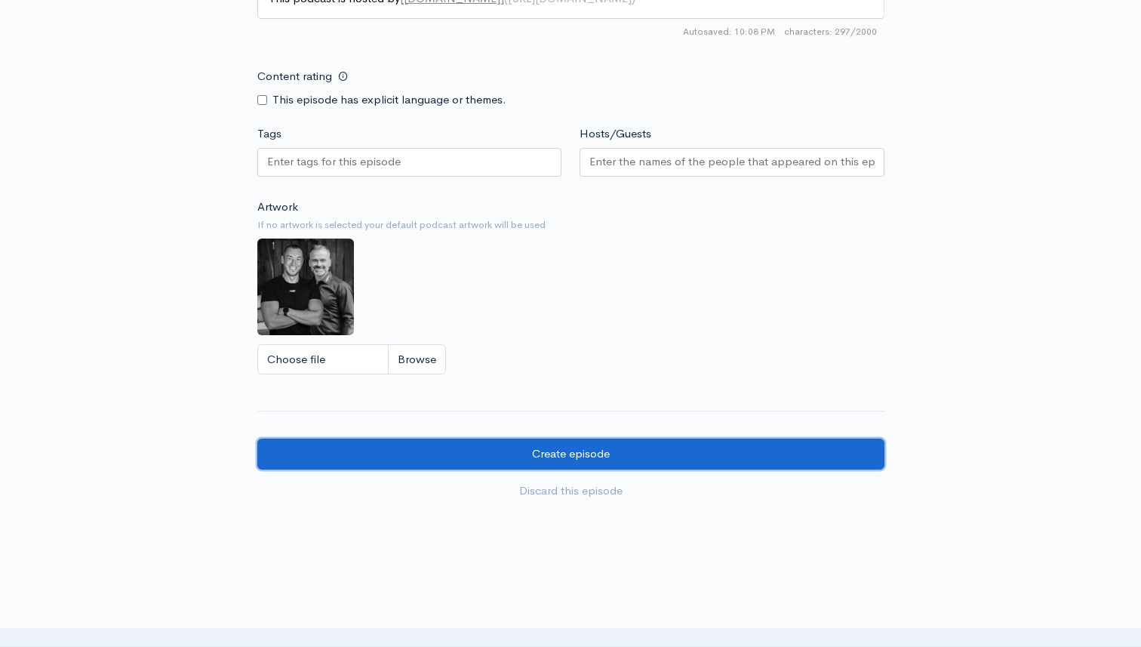
click at [602, 448] on input "Create episode" at bounding box center [570, 454] width 627 height 31
